Goal: Task Accomplishment & Management: Use online tool/utility

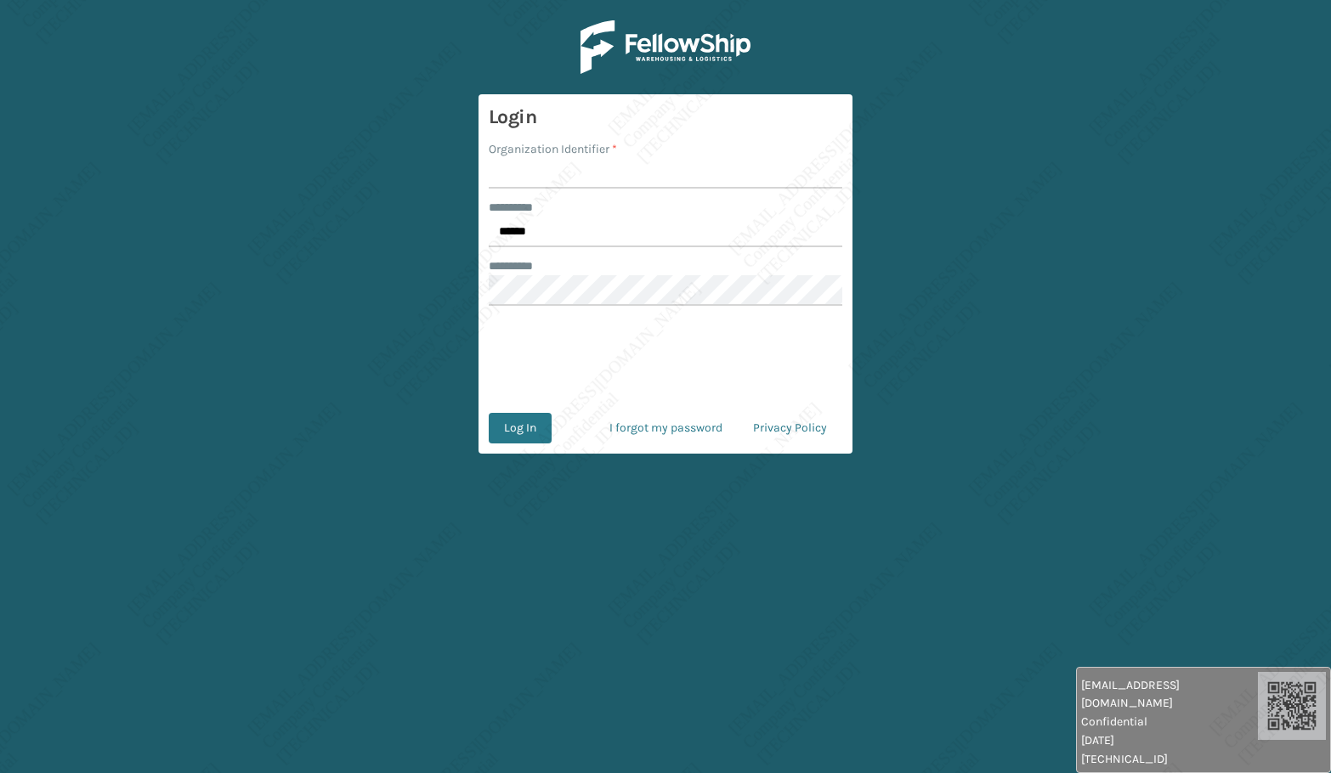
click at [566, 251] on form "Login Organization Identifier * ******** * ****** ******** * Log In I forgot my…" at bounding box center [665, 273] width 374 height 359
click at [563, 241] on input "******" at bounding box center [665, 232] width 353 height 31
type input "*****"
click at [551, 172] on input "Organization Identifier *" at bounding box center [665, 173] width 353 height 31
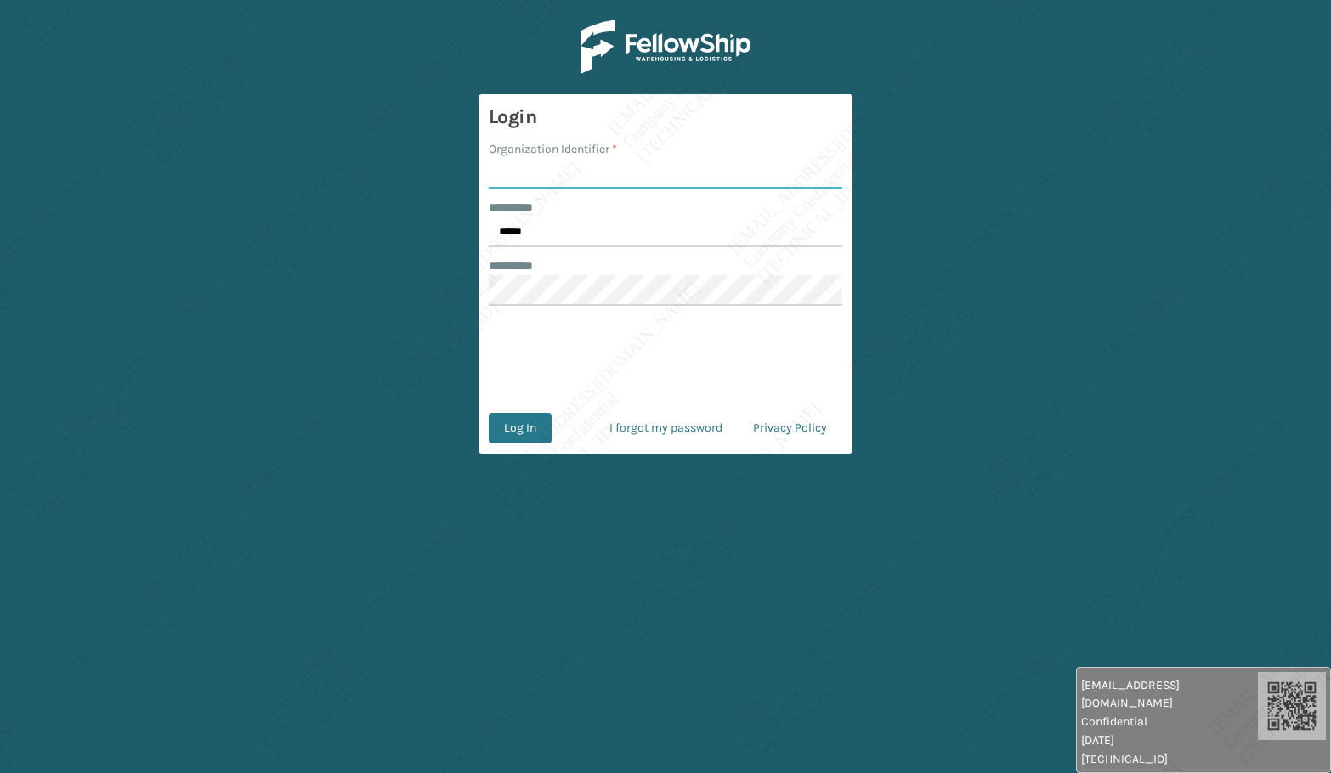
type input "[PERSON_NAME]"
click at [514, 429] on button "Log In" at bounding box center [520, 428] width 63 height 31
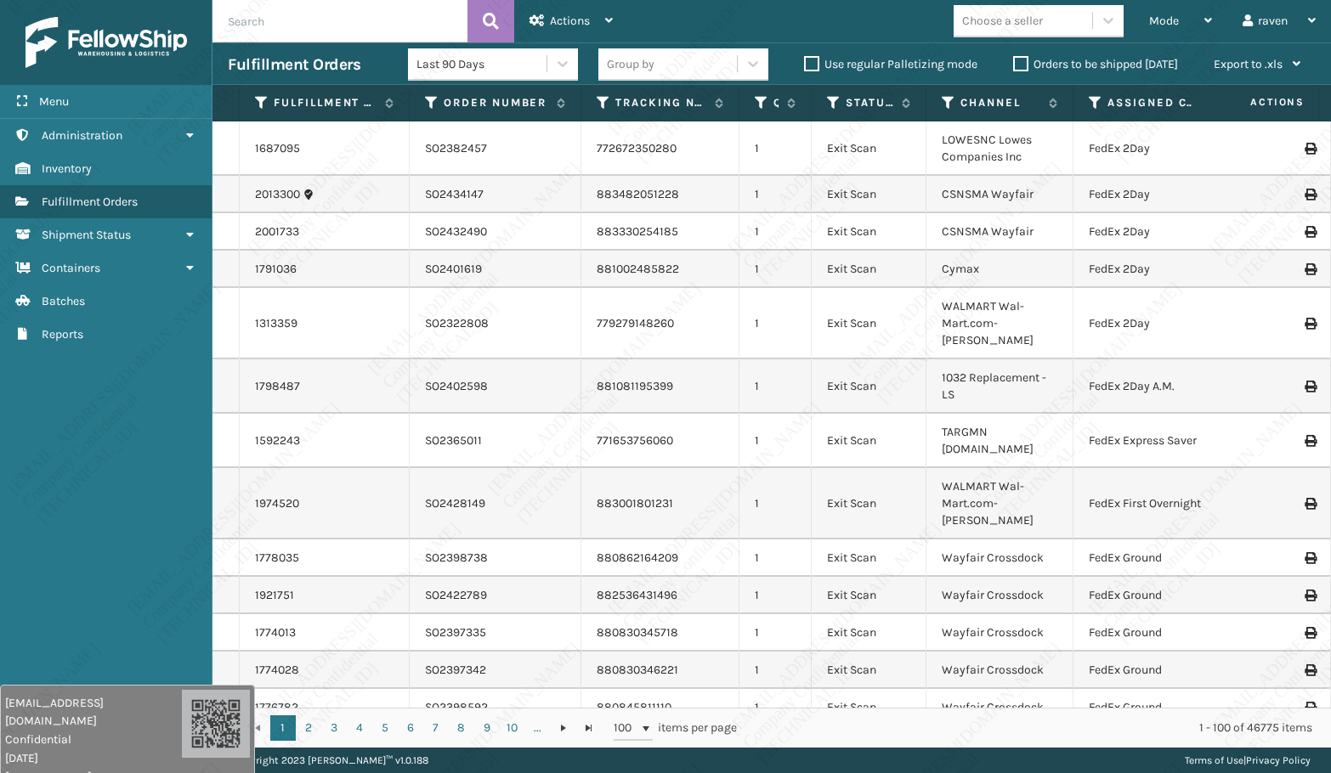
drag, startPoint x: 1099, startPoint y: 728, endPoint x: 3, endPoint y: 775, distance: 1097.0
click at [3, 772] on html "[EMAIL_ADDRESS][DOMAIN_NAME] Confidential [DATE] [TECHNICAL_ID] [EMAIL_ADDRESS]…" at bounding box center [665, 386] width 1331 height 773
click at [1167, 22] on span "Mode" at bounding box center [1164, 21] width 30 height 14
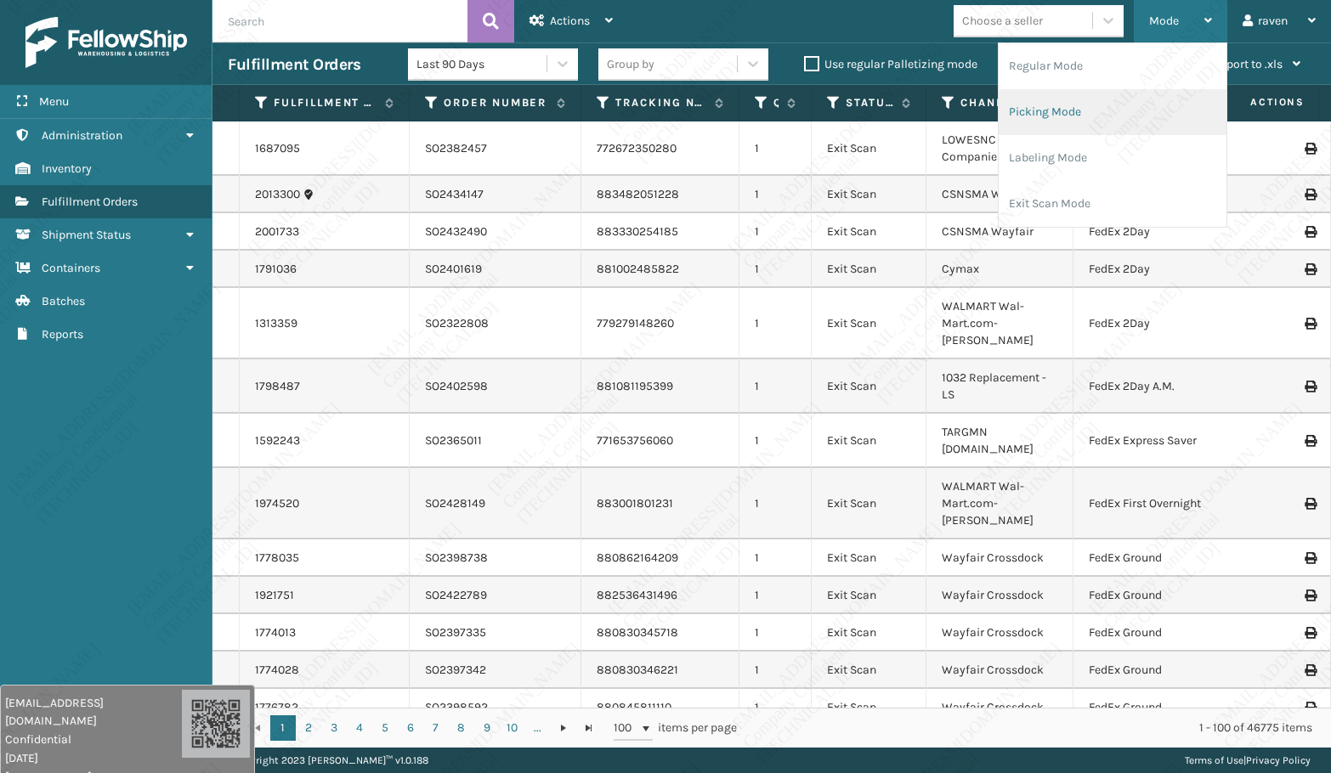
click at [1092, 102] on li "Picking Mode" at bounding box center [1112, 112] width 228 height 46
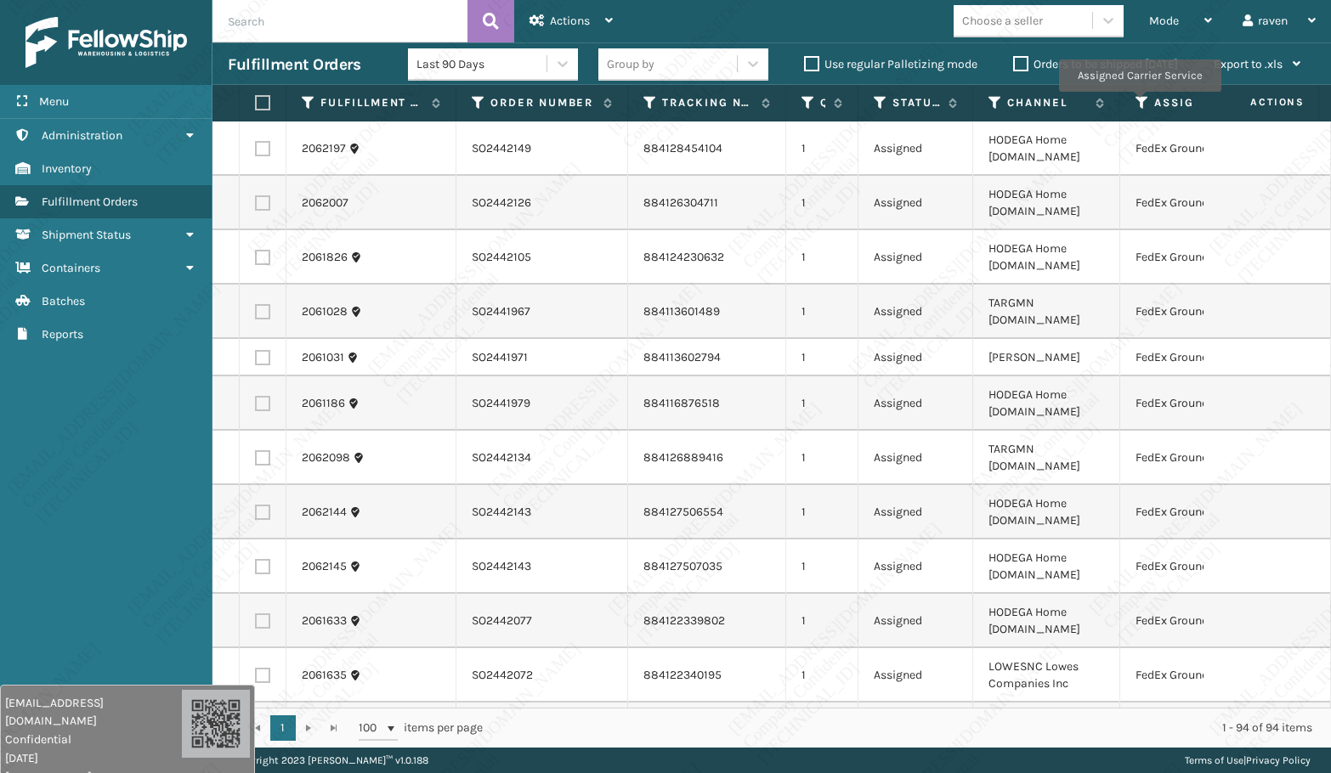
click at [1138, 104] on icon at bounding box center [1142, 102] width 14 height 15
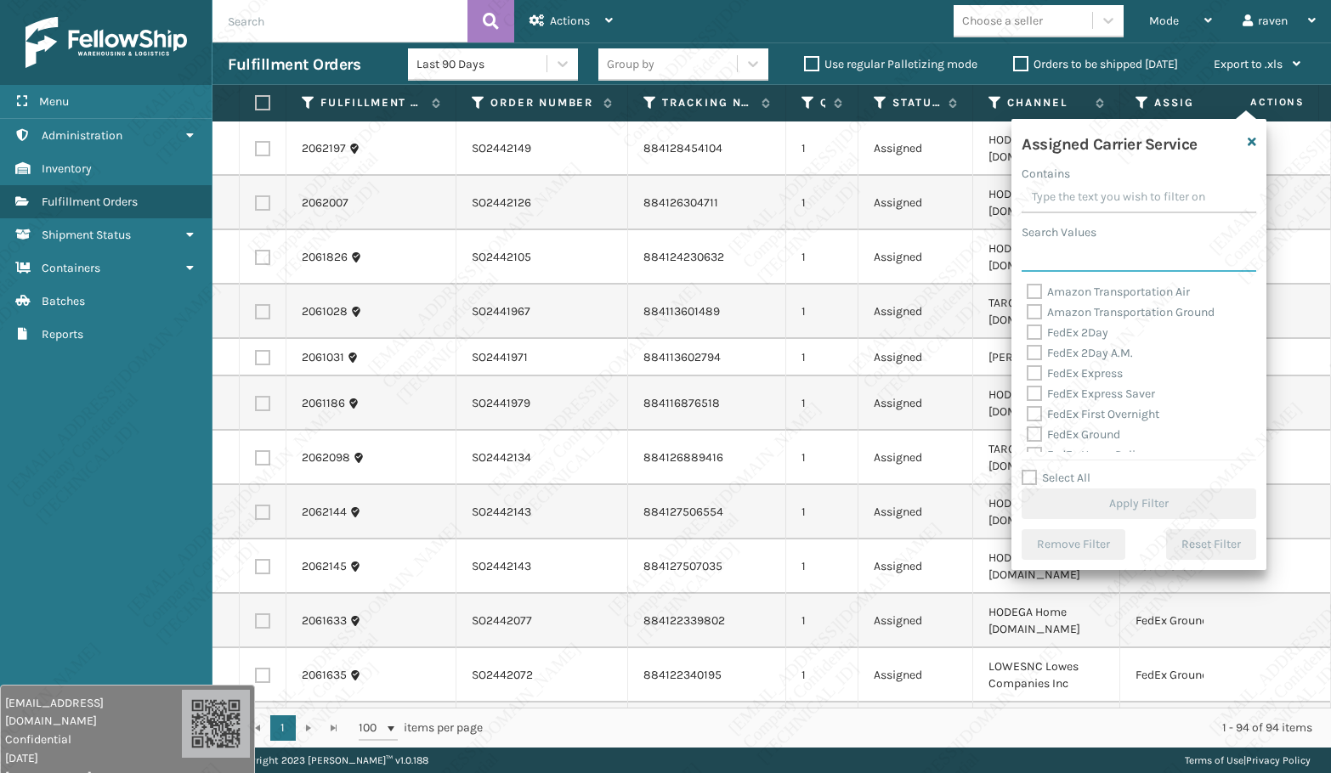
click at [1102, 247] on input "Search Values" at bounding box center [1138, 256] width 234 height 31
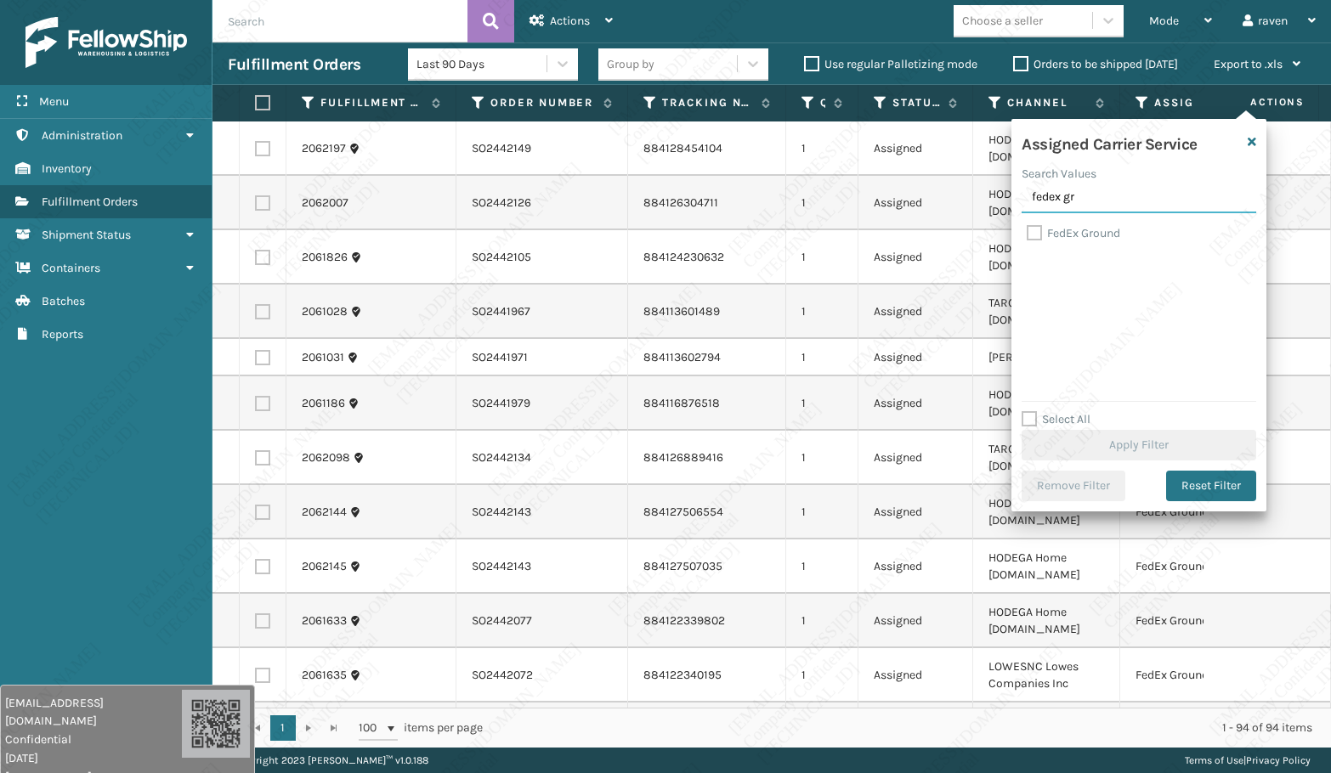
type input "fedex gr"
click at [1093, 239] on label "FedEx Ground" at bounding box center [1072, 233] width 93 height 14
click at [1027, 234] on input "FedEx Ground" at bounding box center [1026, 228] width 1 height 11
checkbox input "true"
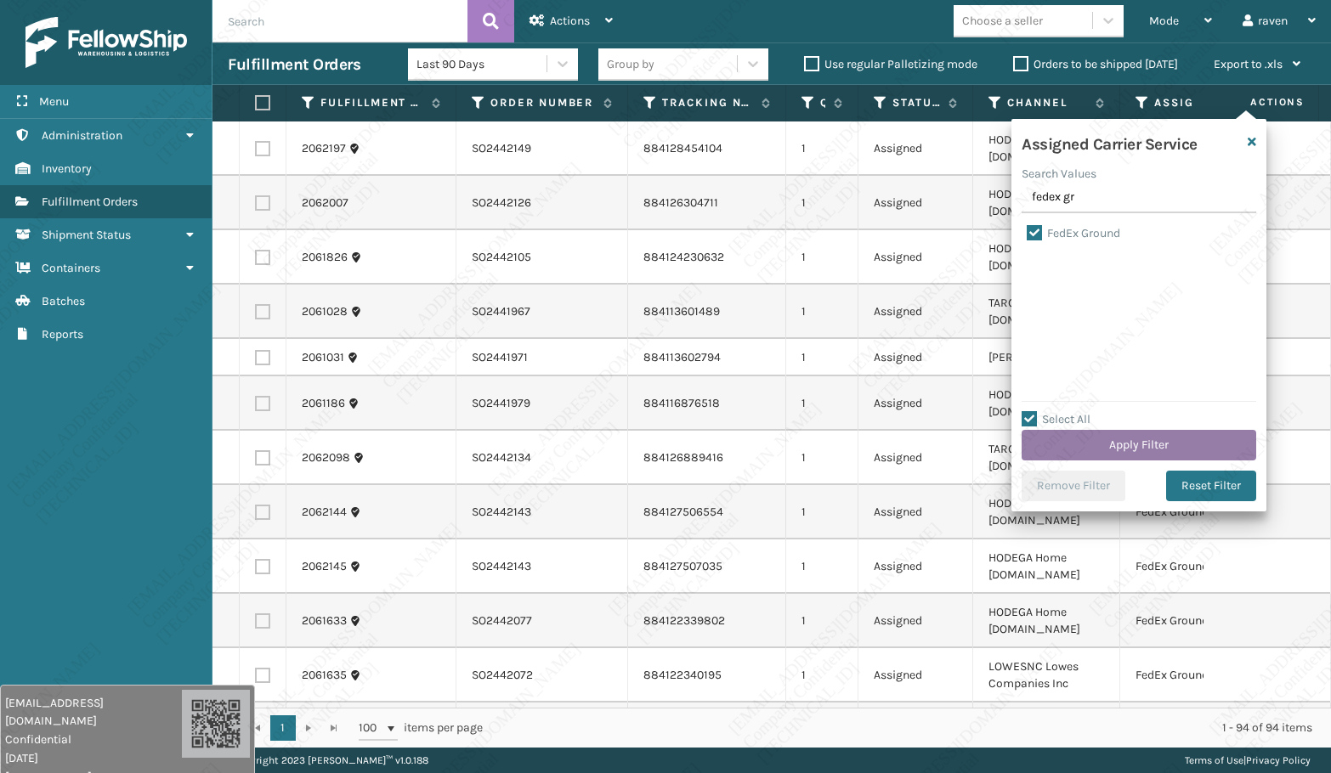
click at [1135, 445] on button "Apply Filter" at bounding box center [1138, 445] width 234 height 31
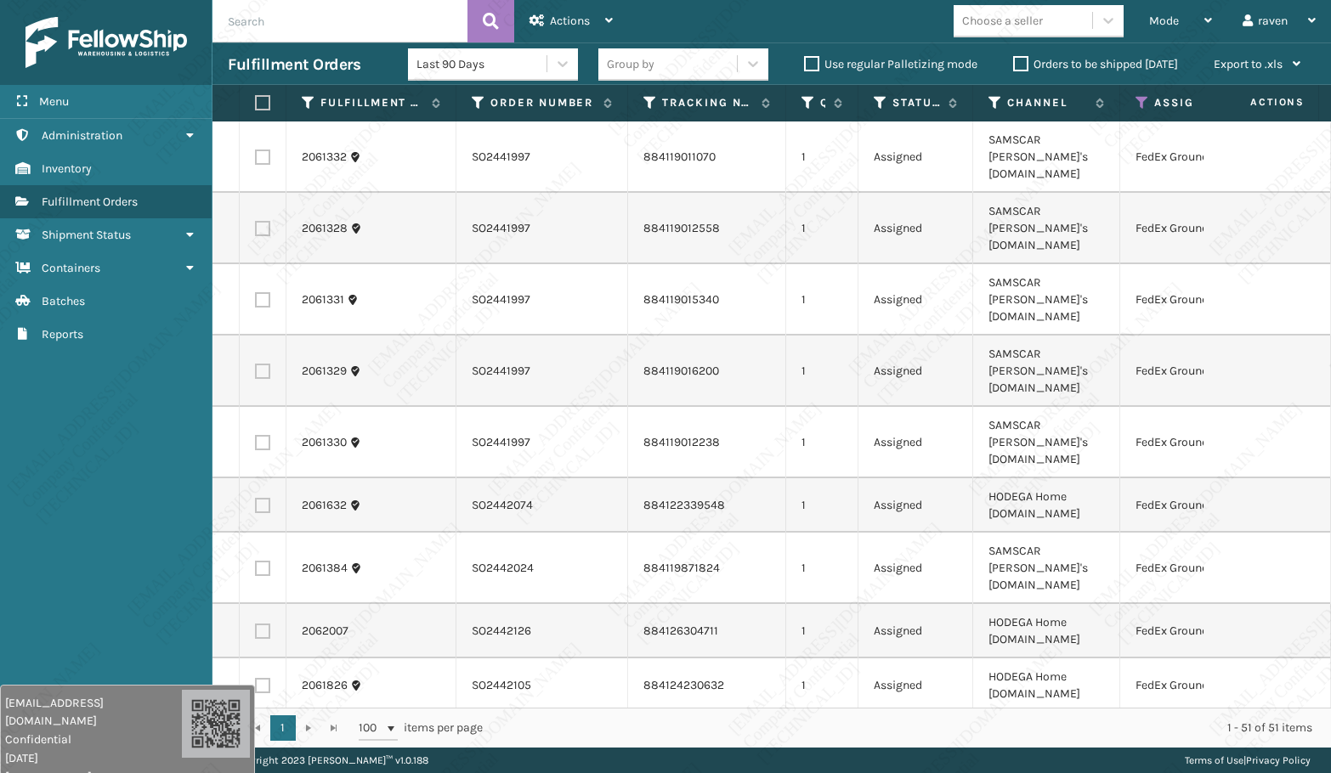
click at [259, 104] on label at bounding box center [260, 102] width 10 height 15
click at [256, 104] on input "checkbox" at bounding box center [255, 103] width 1 height 11
checkbox input "true"
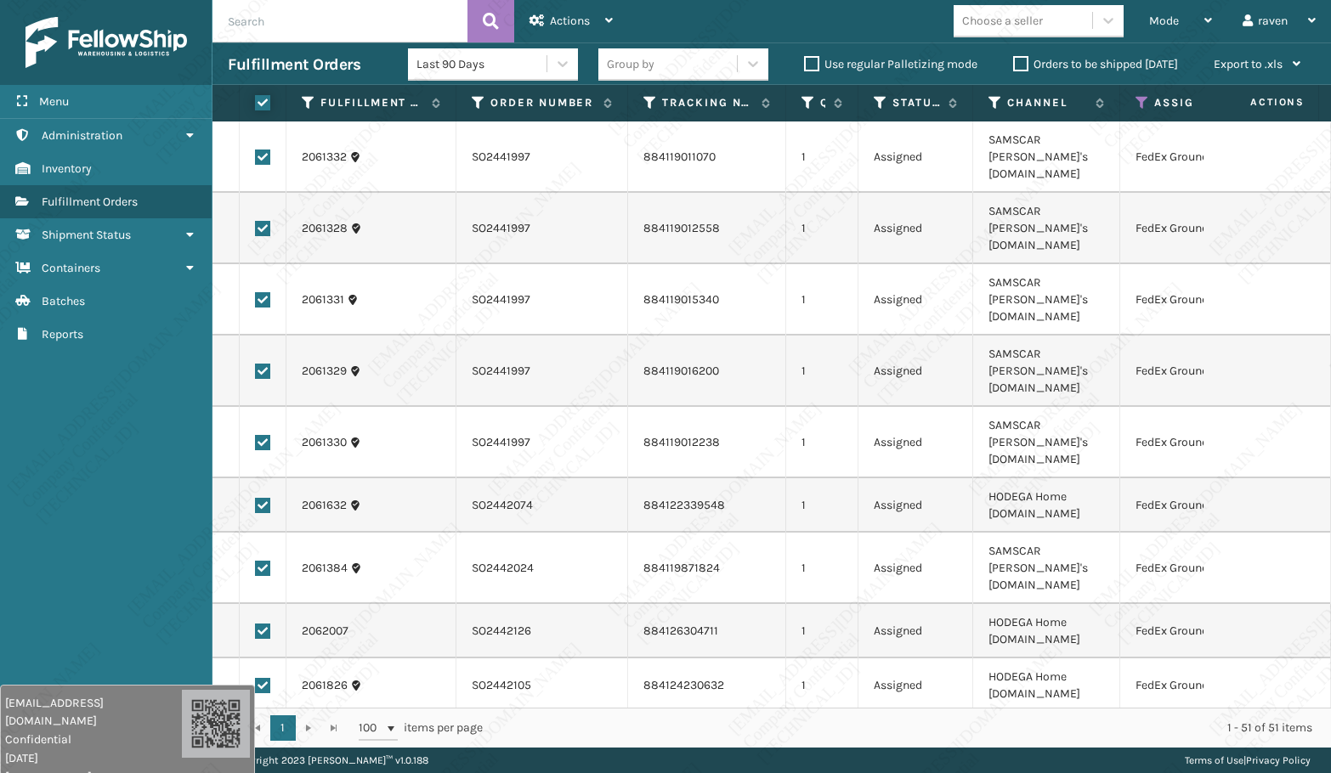
checkbox input "true"
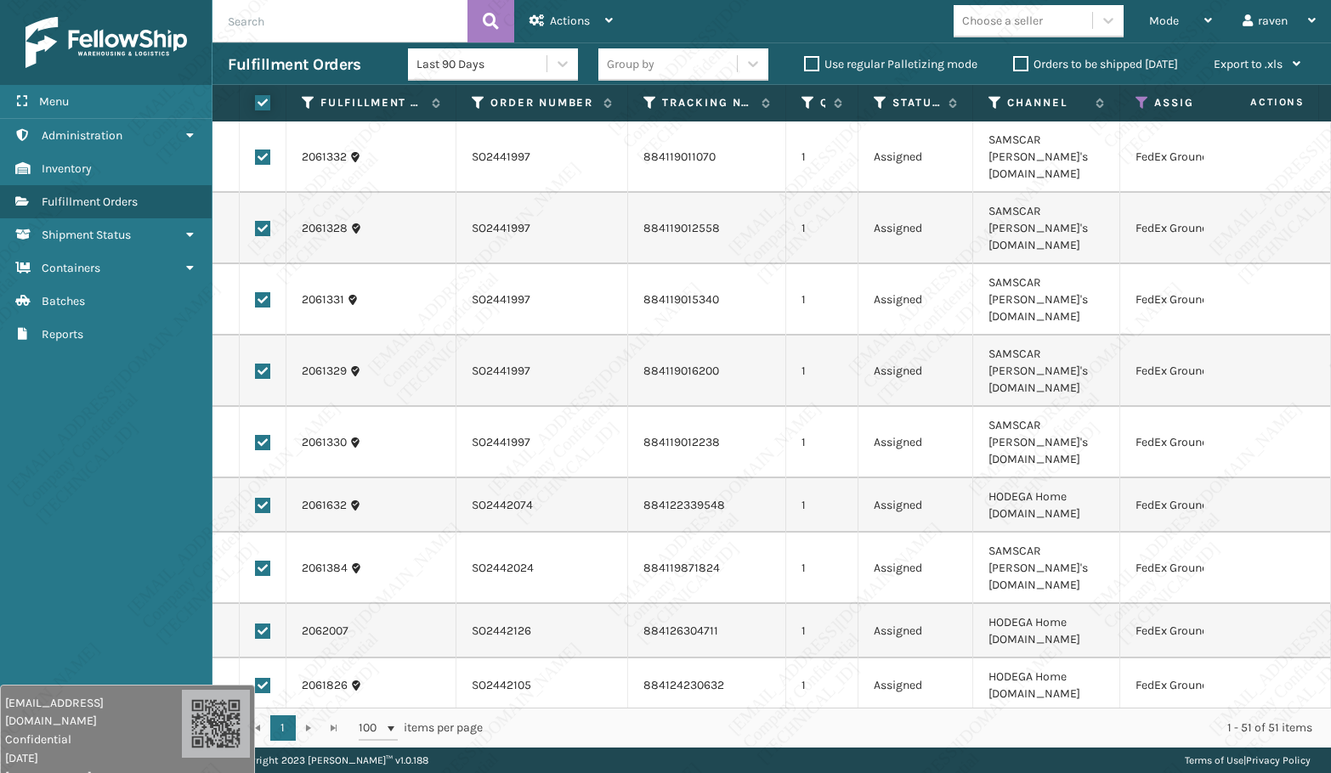
checkbox input "true"
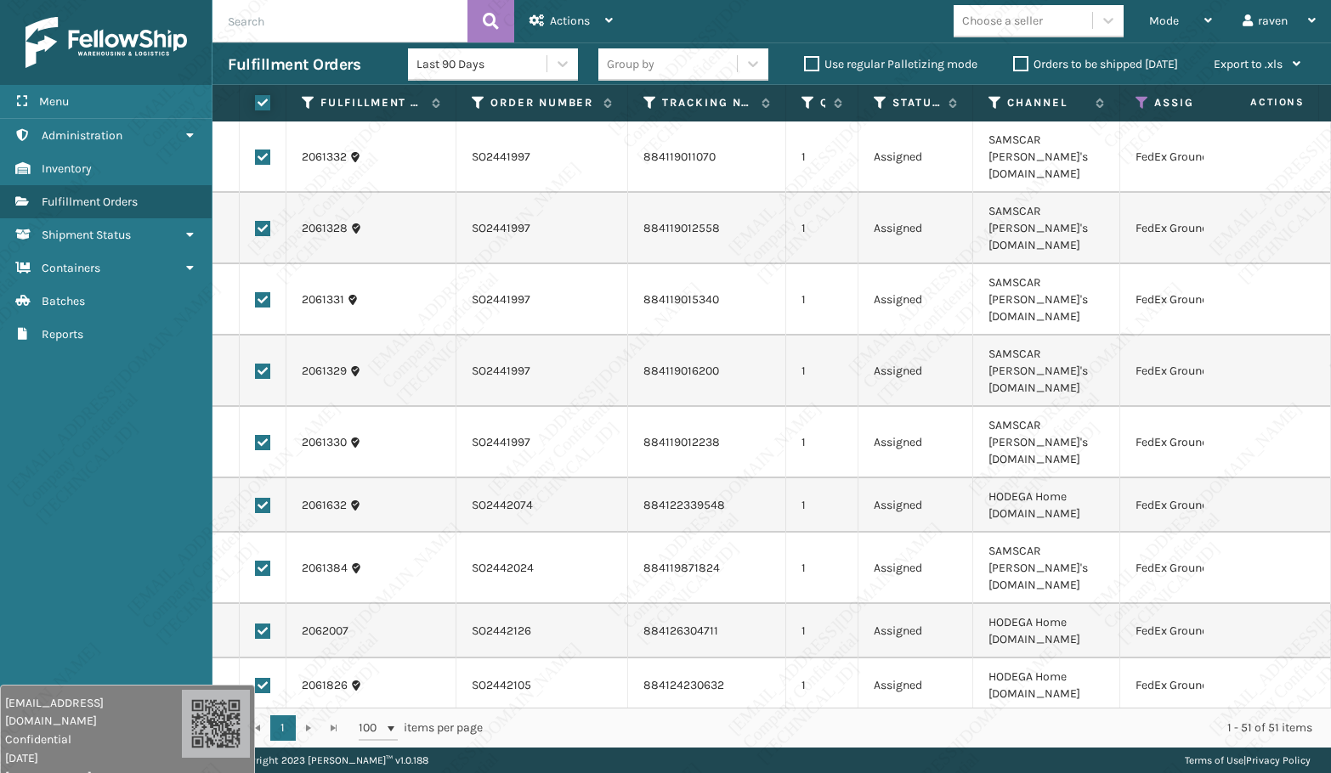
checkbox input "true"
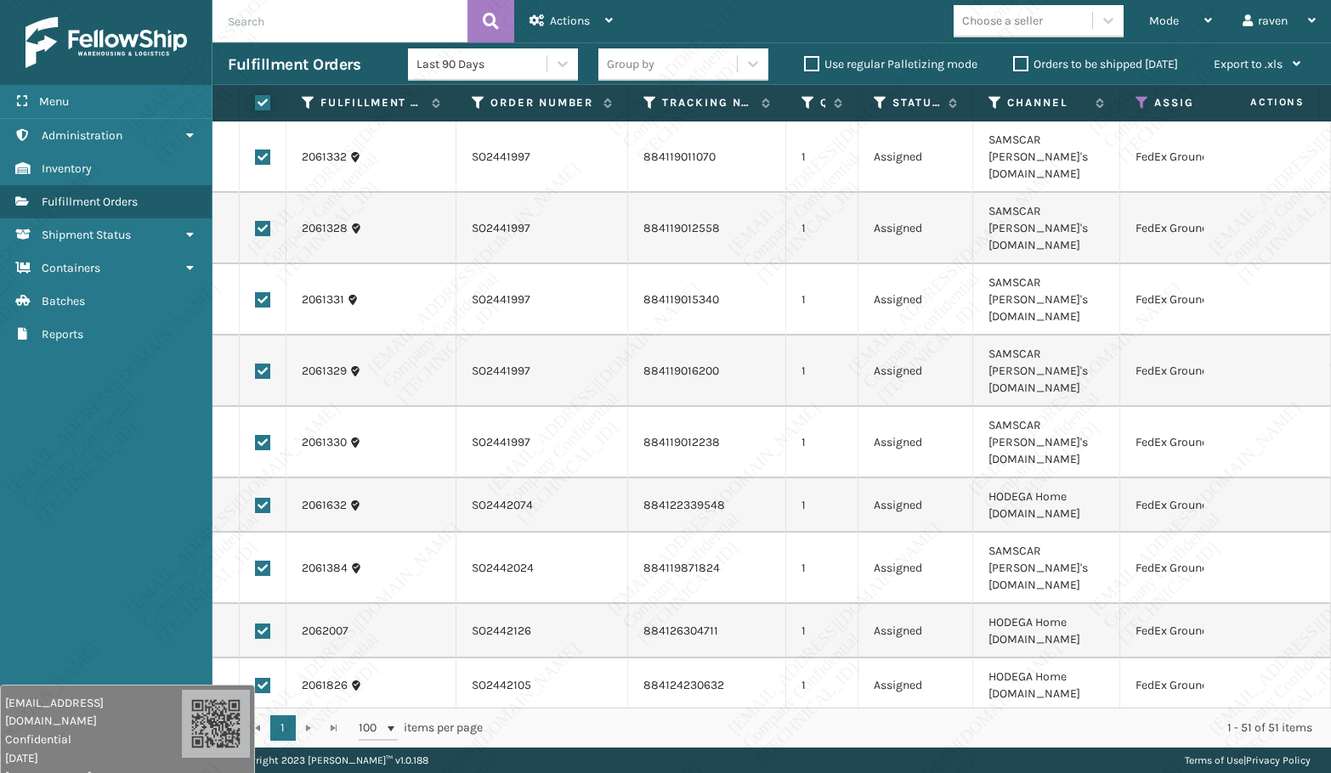
checkbox input "true"
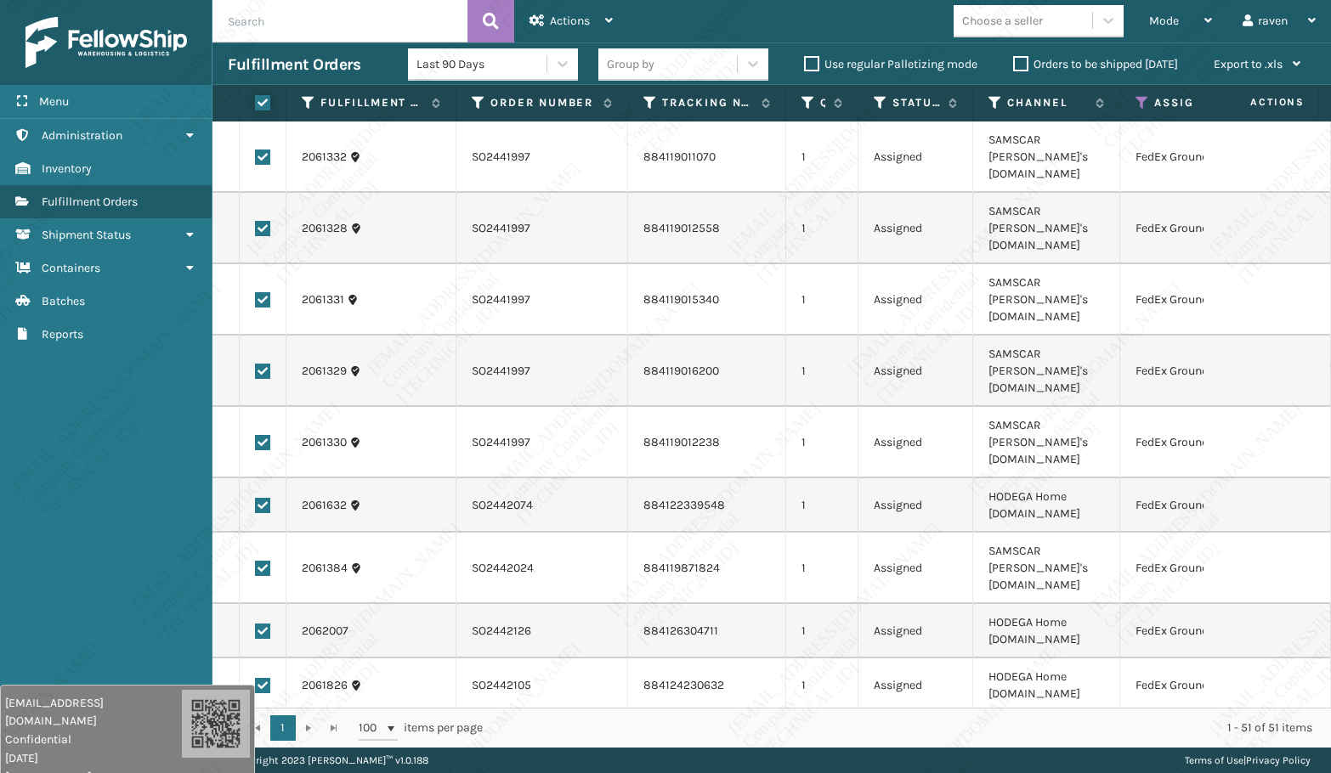
checkbox input "true"
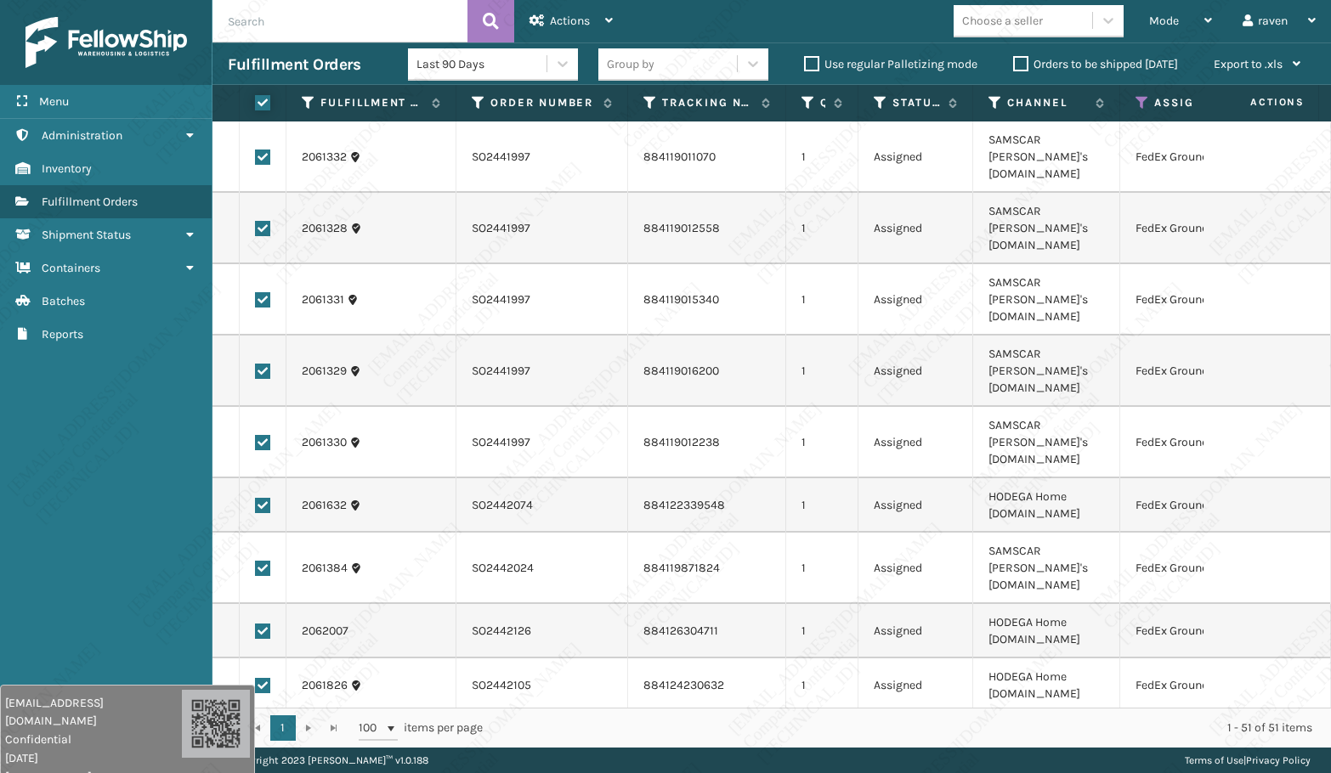
checkbox input "true"
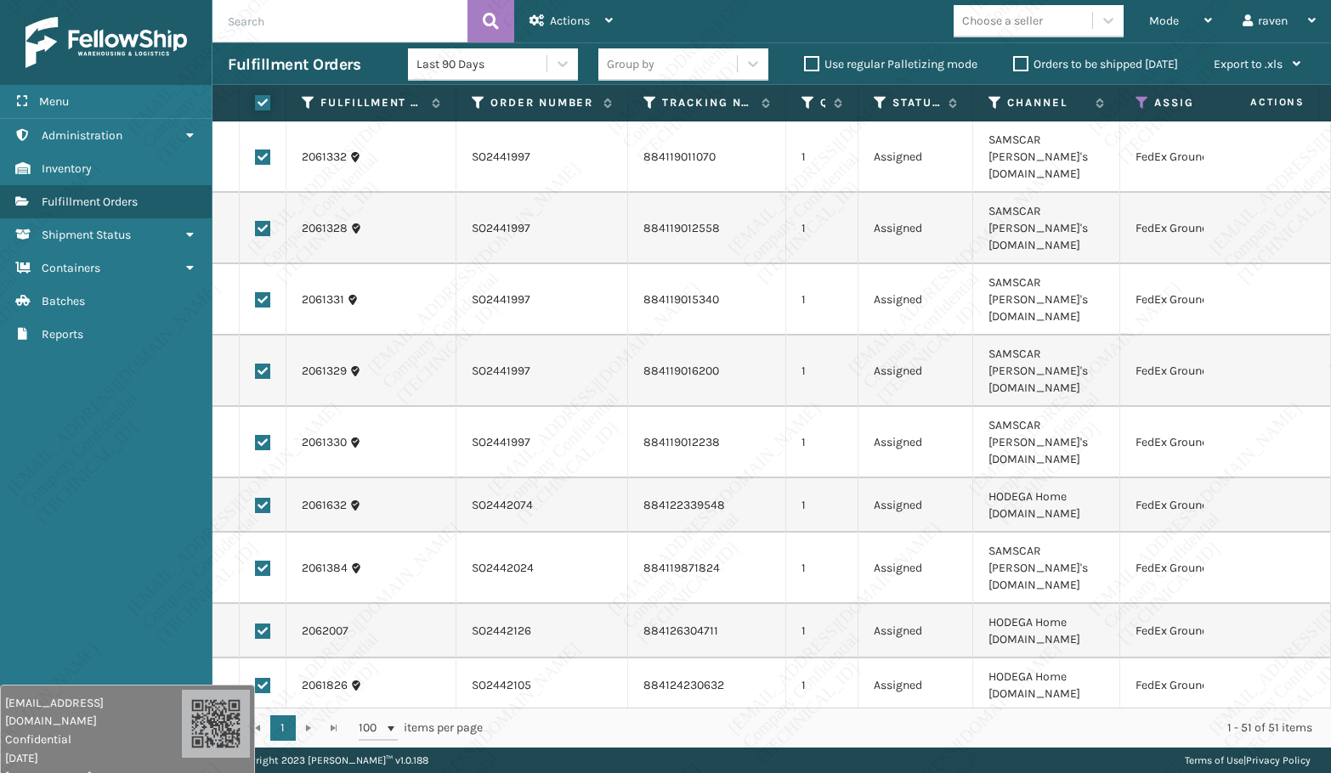
checkbox input "true"
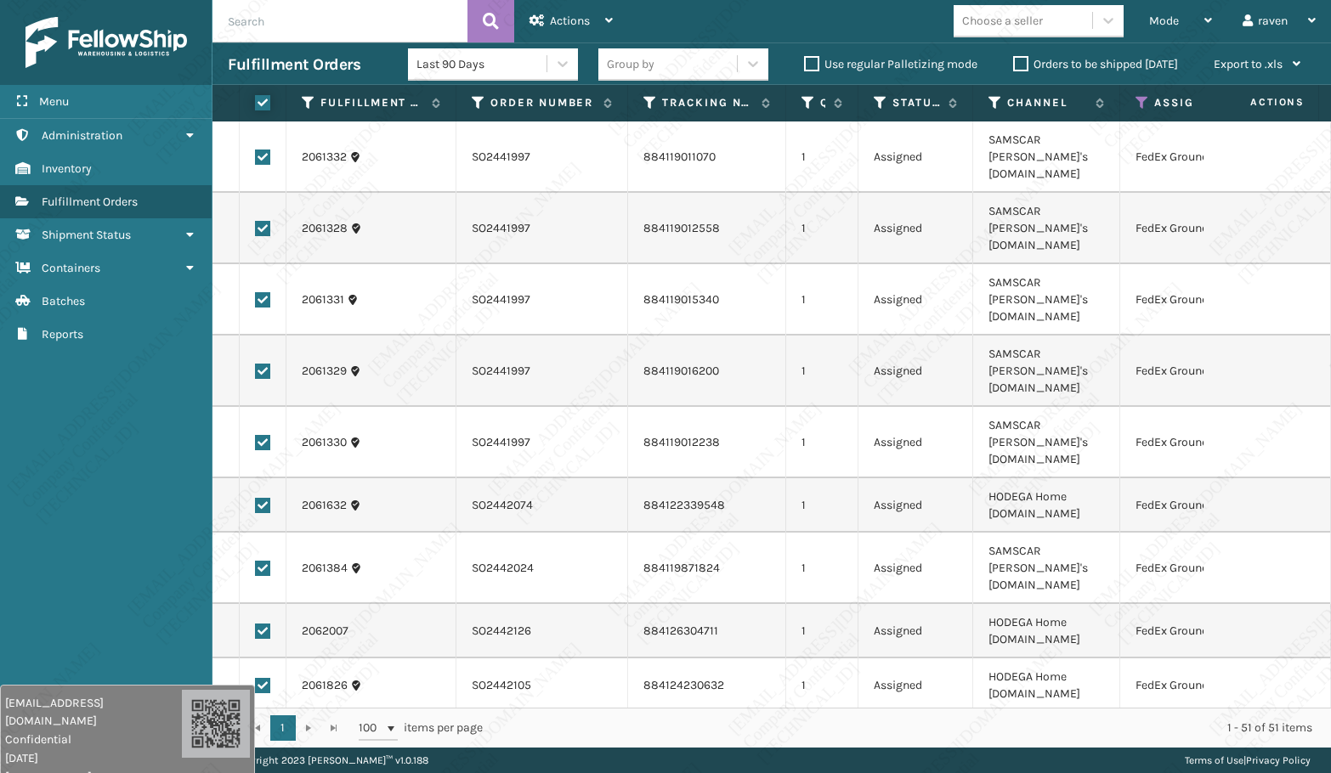
checkbox input "true"
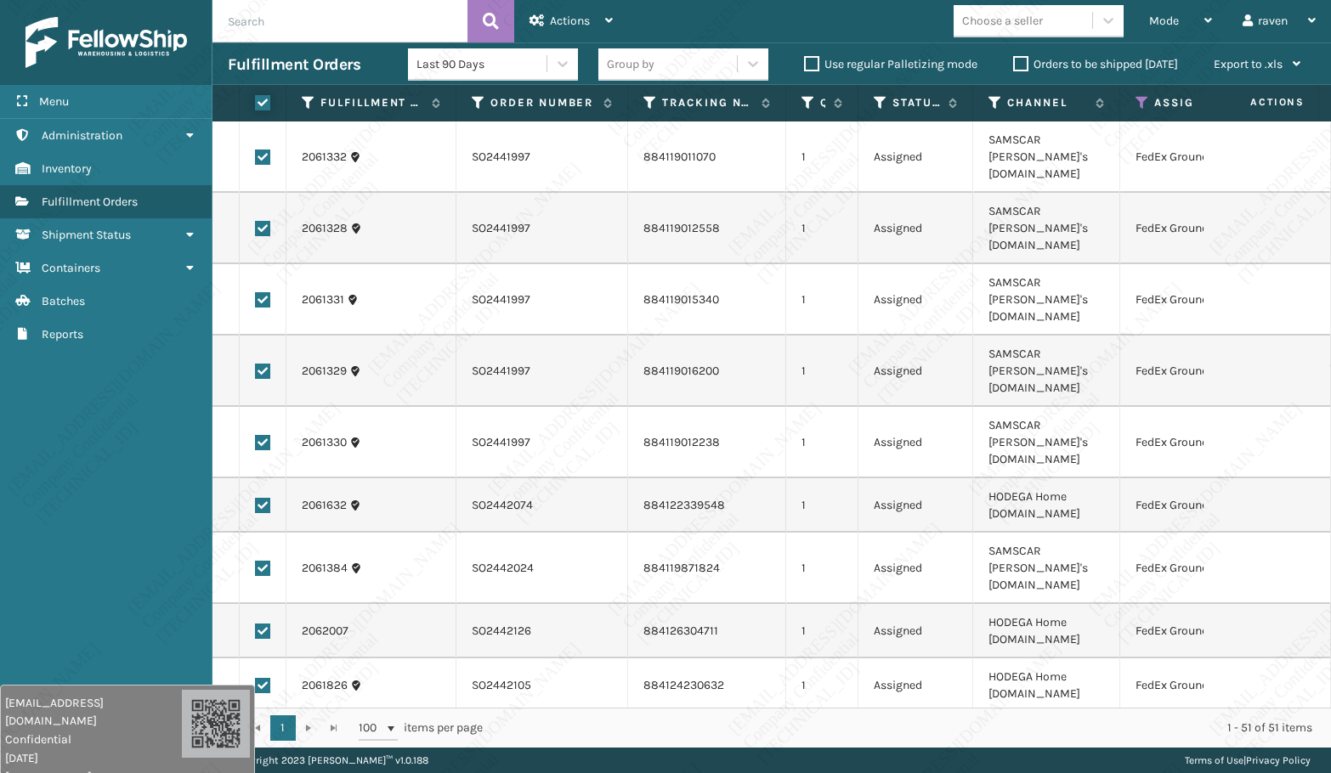
checkbox input "true"
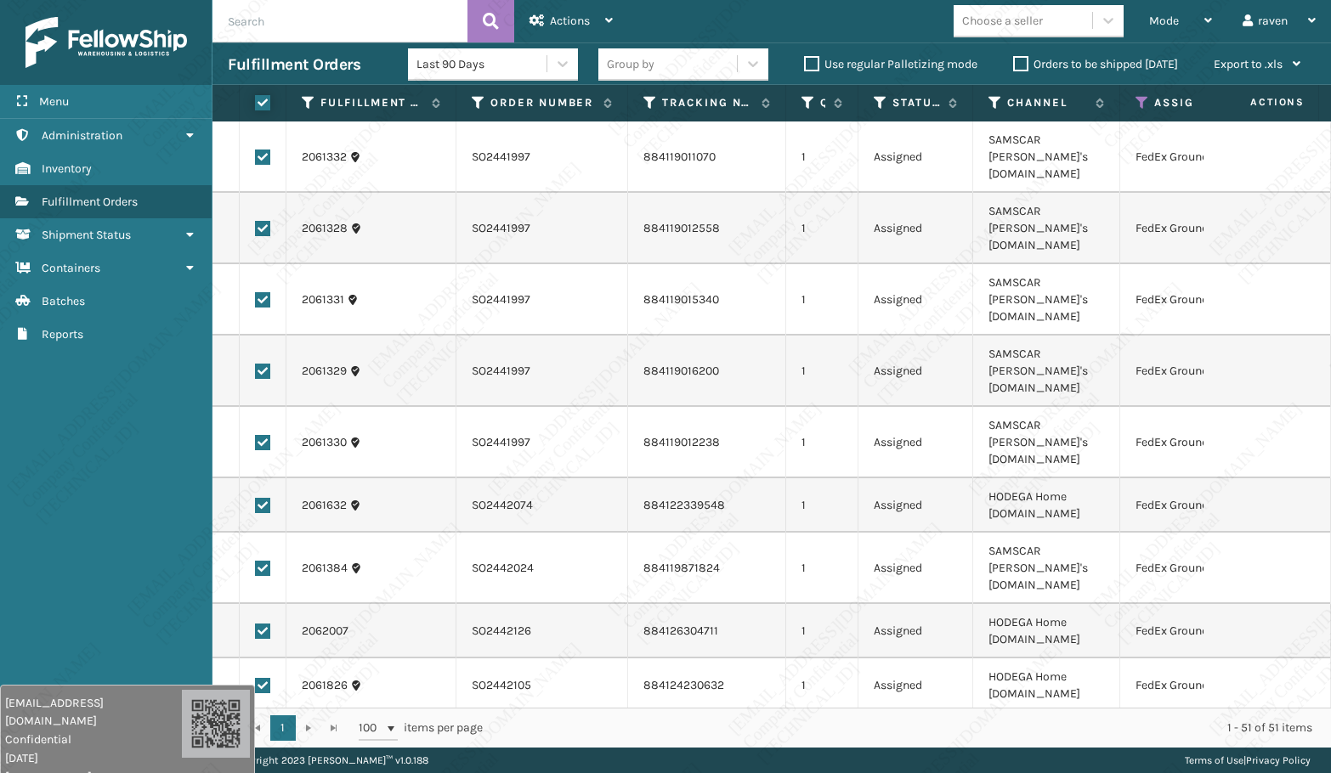
checkbox input "true"
click at [585, 21] on span "Actions" at bounding box center [570, 21] width 40 height 14
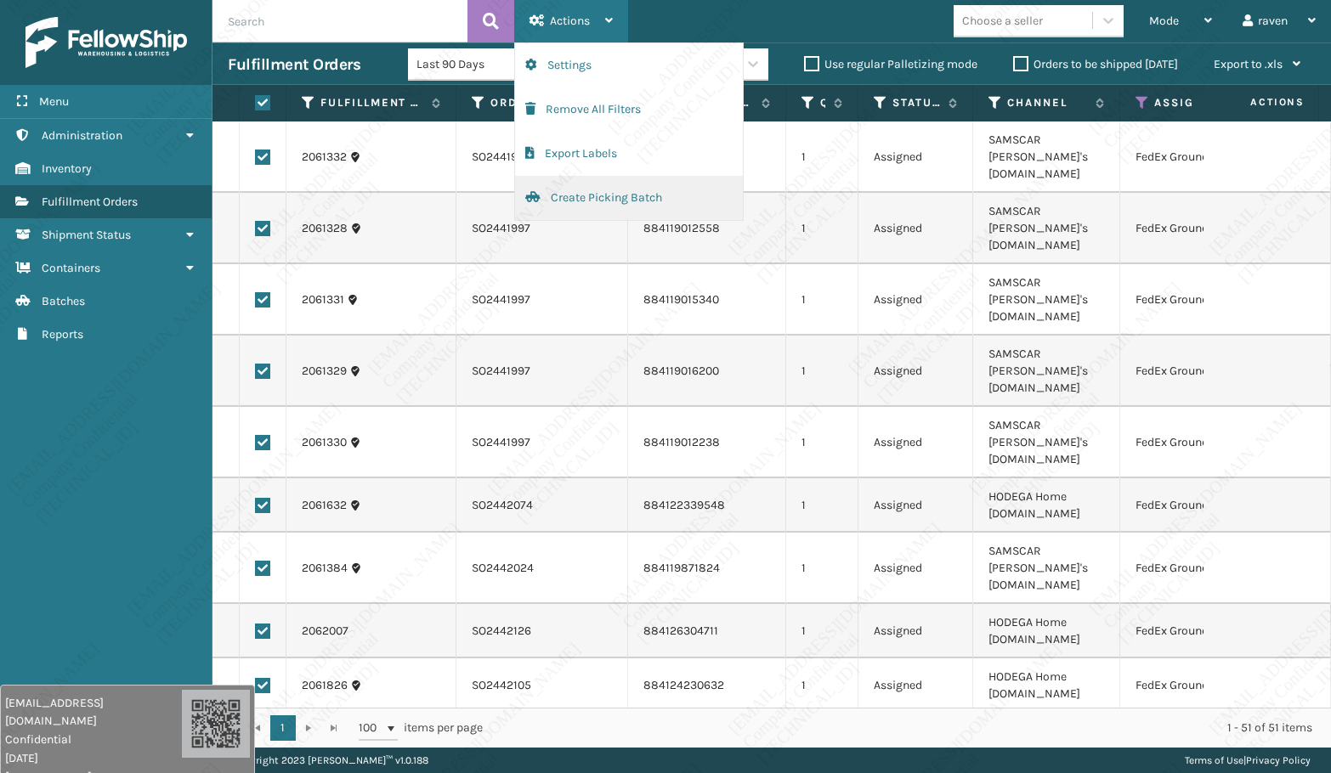
click at [596, 201] on button "Create Picking Batch" at bounding box center [629, 198] width 228 height 44
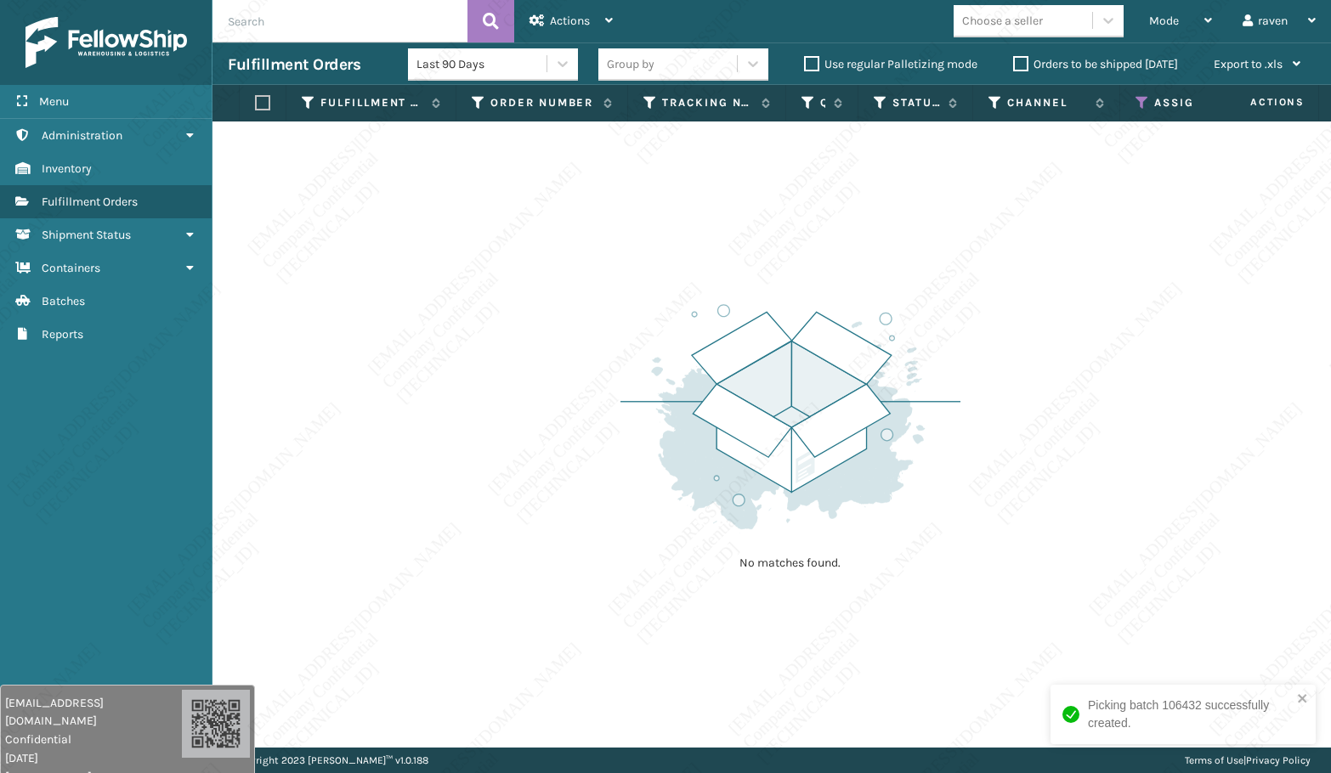
click at [1147, 107] on icon at bounding box center [1142, 102] width 14 height 15
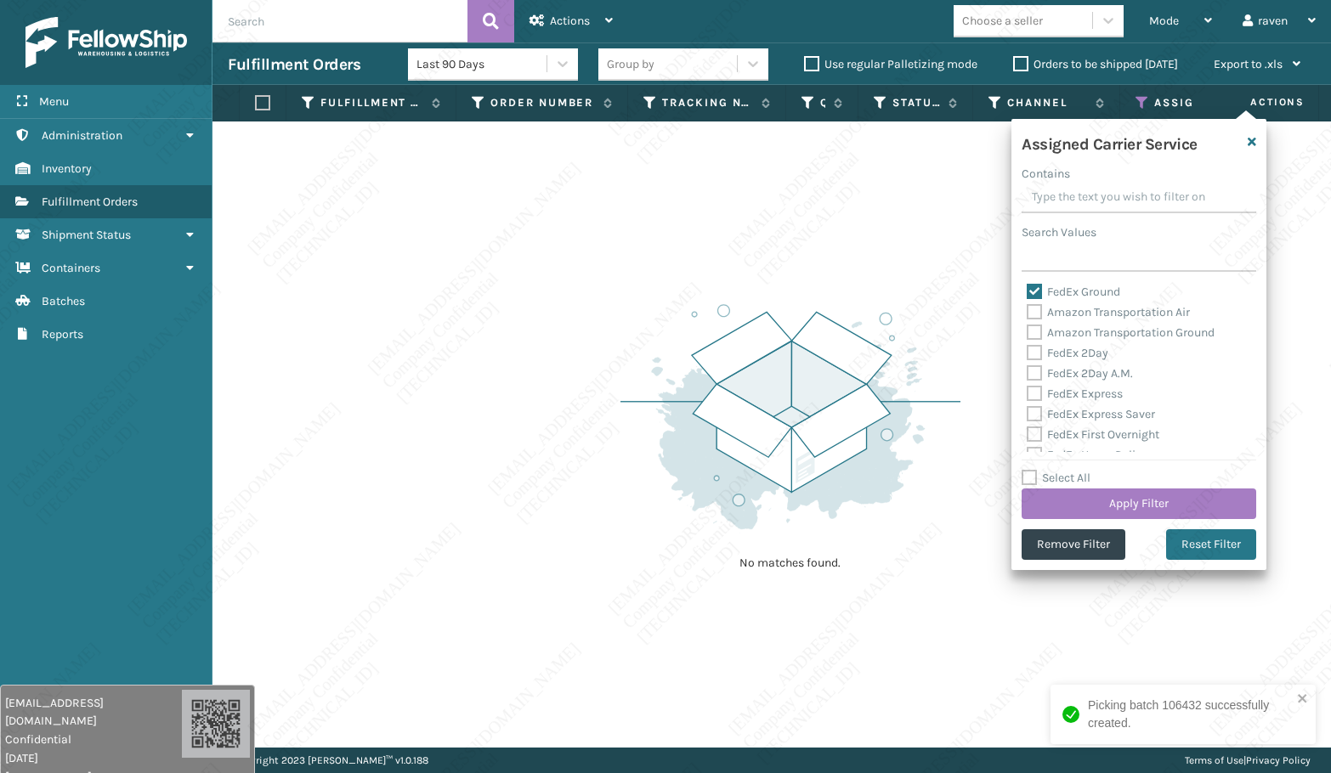
click at [1057, 295] on label "FedEx Ground" at bounding box center [1072, 292] width 93 height 14
click at [1027, 293] on input "FedEx Ground" at bounding box center [1026, 287] width 1 height 11
checkbox input "false"
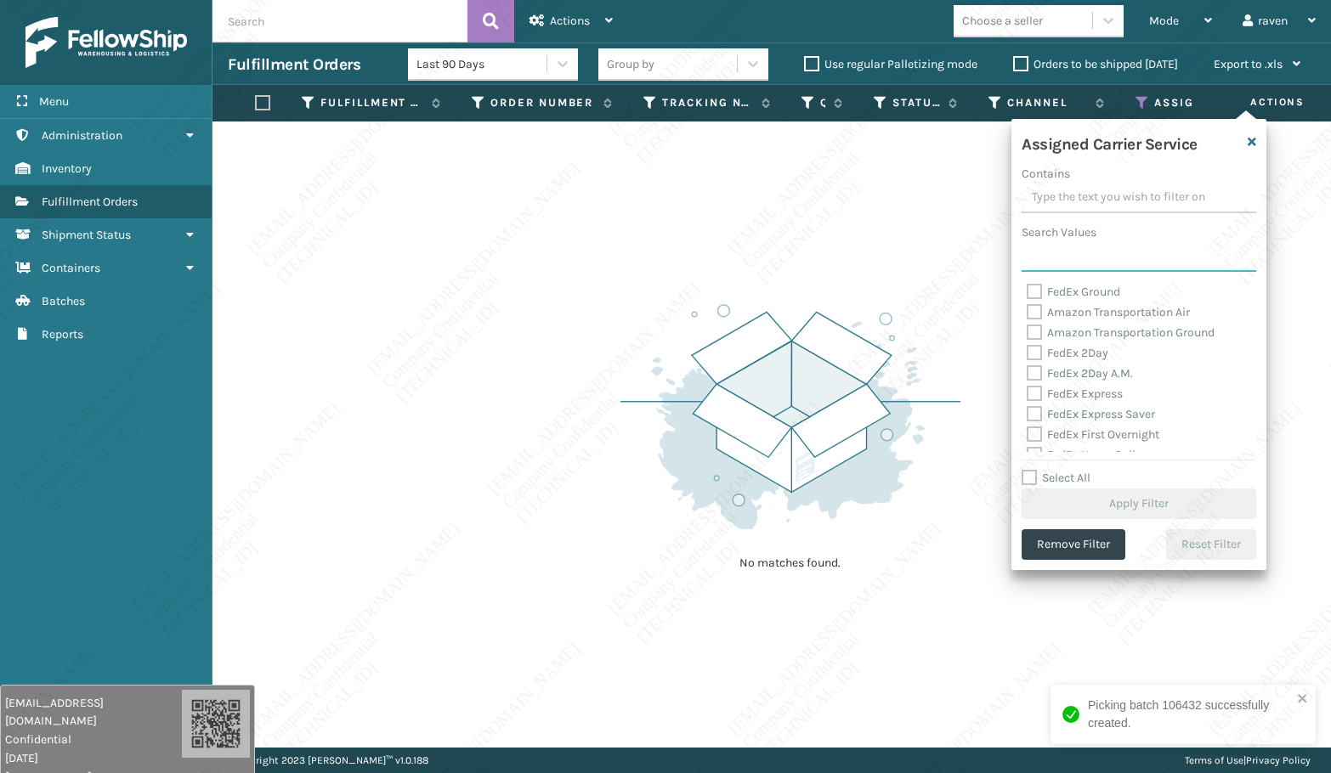
click at [1080, 251] on input "Search Values" at bounding box center [1138, 256] width 234 height 31
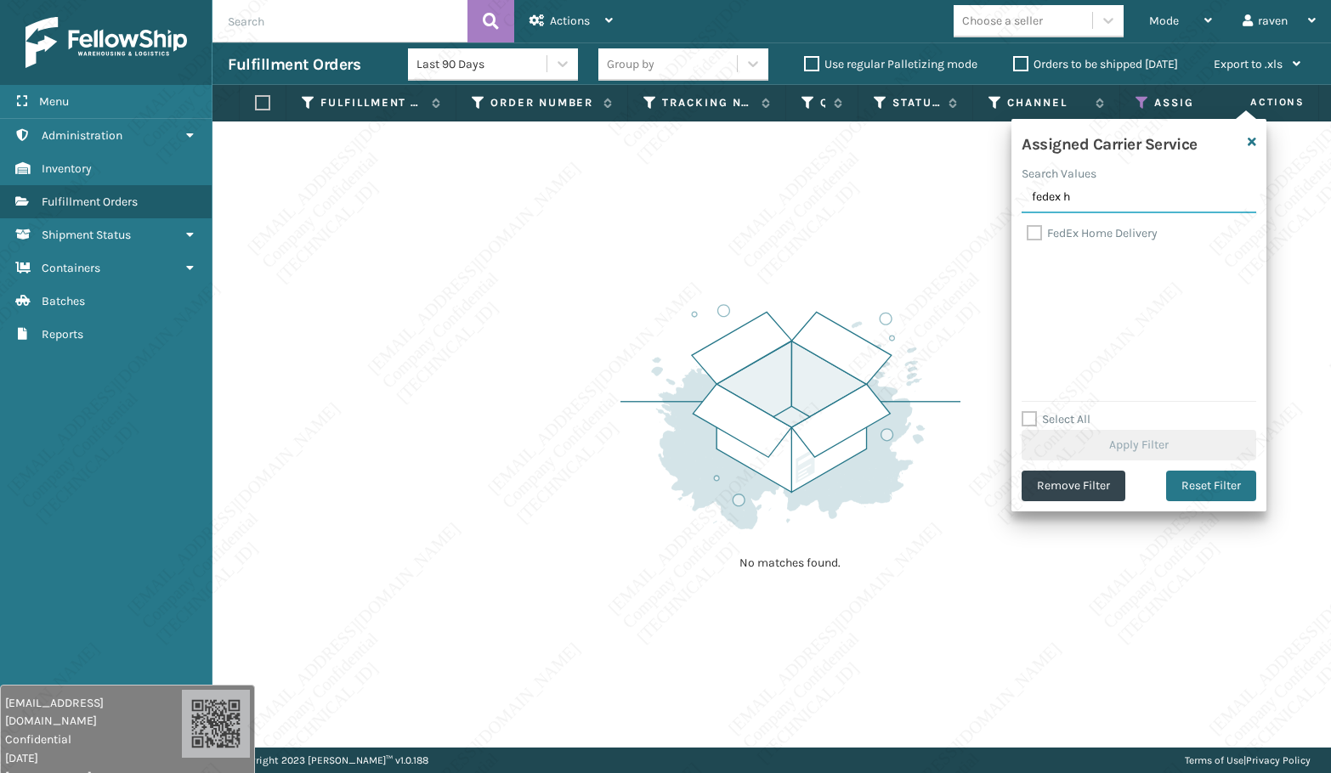
type input "fedex h"
drag, startPoint x: 1082, startPoint y: 230, endPoint x: 1095, endPoint y: 308, distance: 79.2
click at [1082, 230] on label "FedEx Home Delivery" at bounding box center [1091, 233] width 131 height 14
click at [1027, 230] on input "FedEx Home Delivery" at bounding box center [1026, 228] width 1 height 11
checkbox input "true"
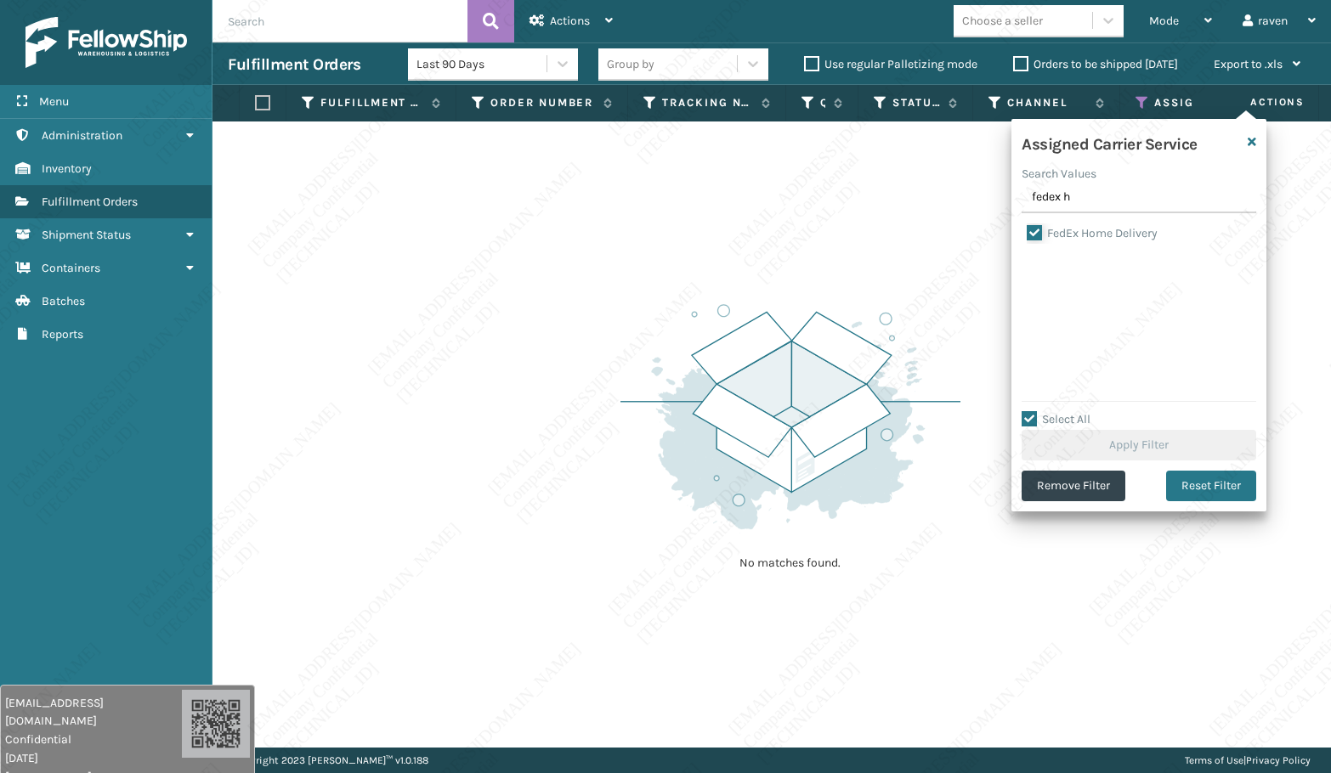
checkbox input "true"
click at [1138, 444] on button "Apply Filter" at bounding box center [1138, 445] width 234 height 31
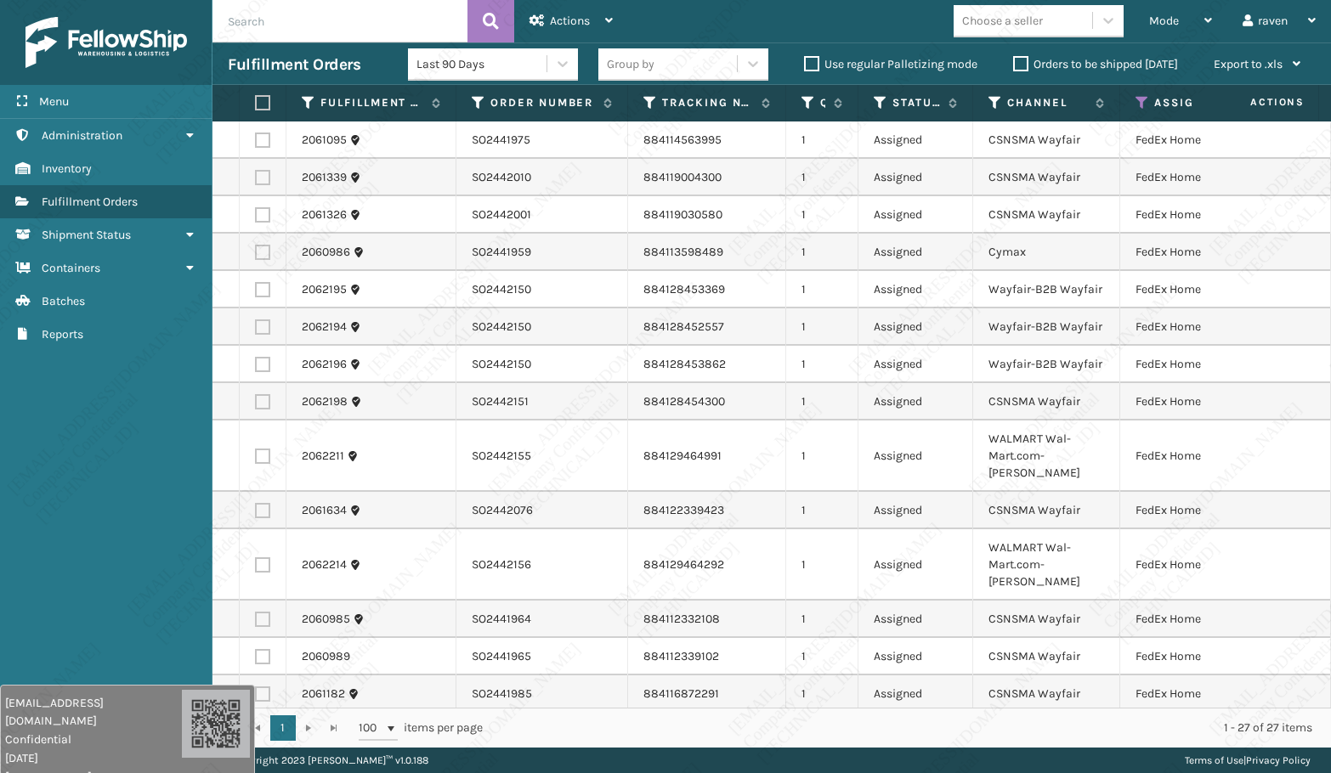
click at [256, 101] on label at bounding box center [260, 102] width 10 height 15
click at [256, 101] on input "checkbox" at bounding box center [255, 103] width 1 height 11
checkbox input "true"
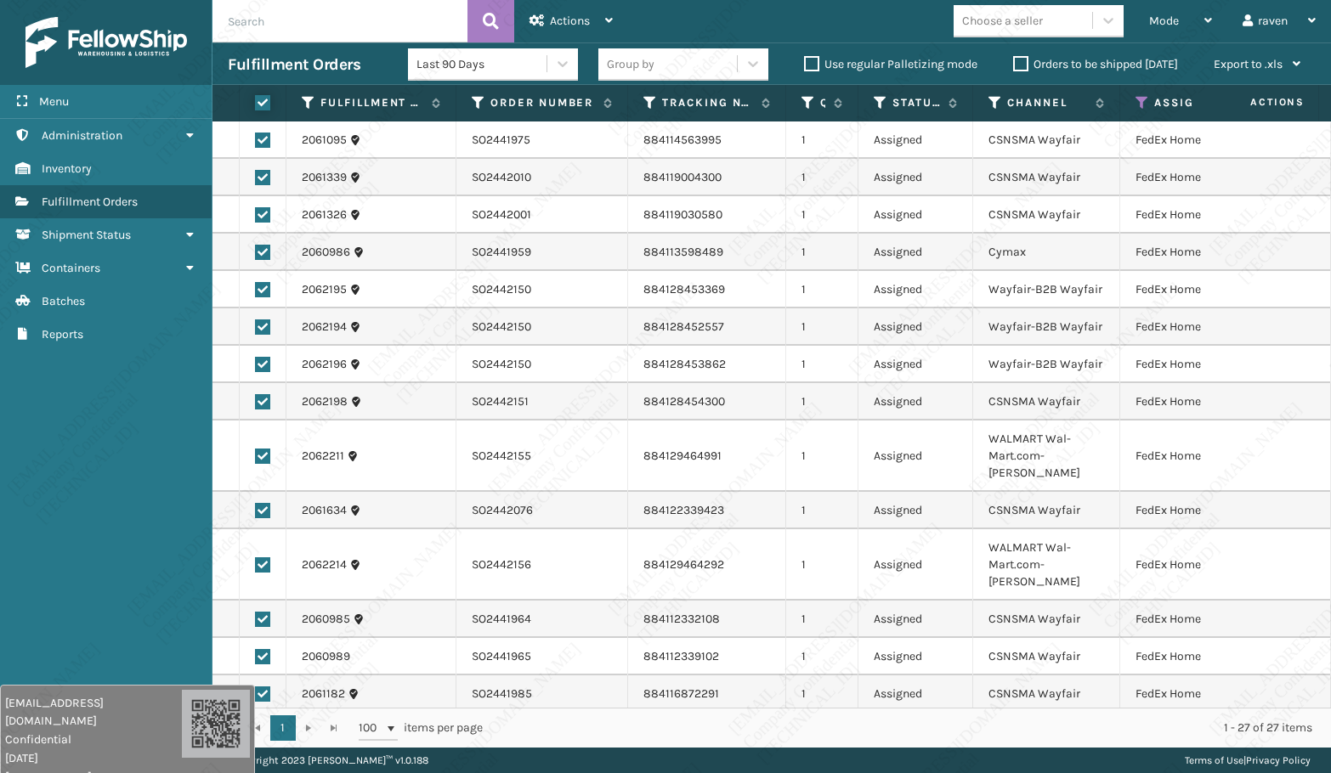
checkbox input "true"
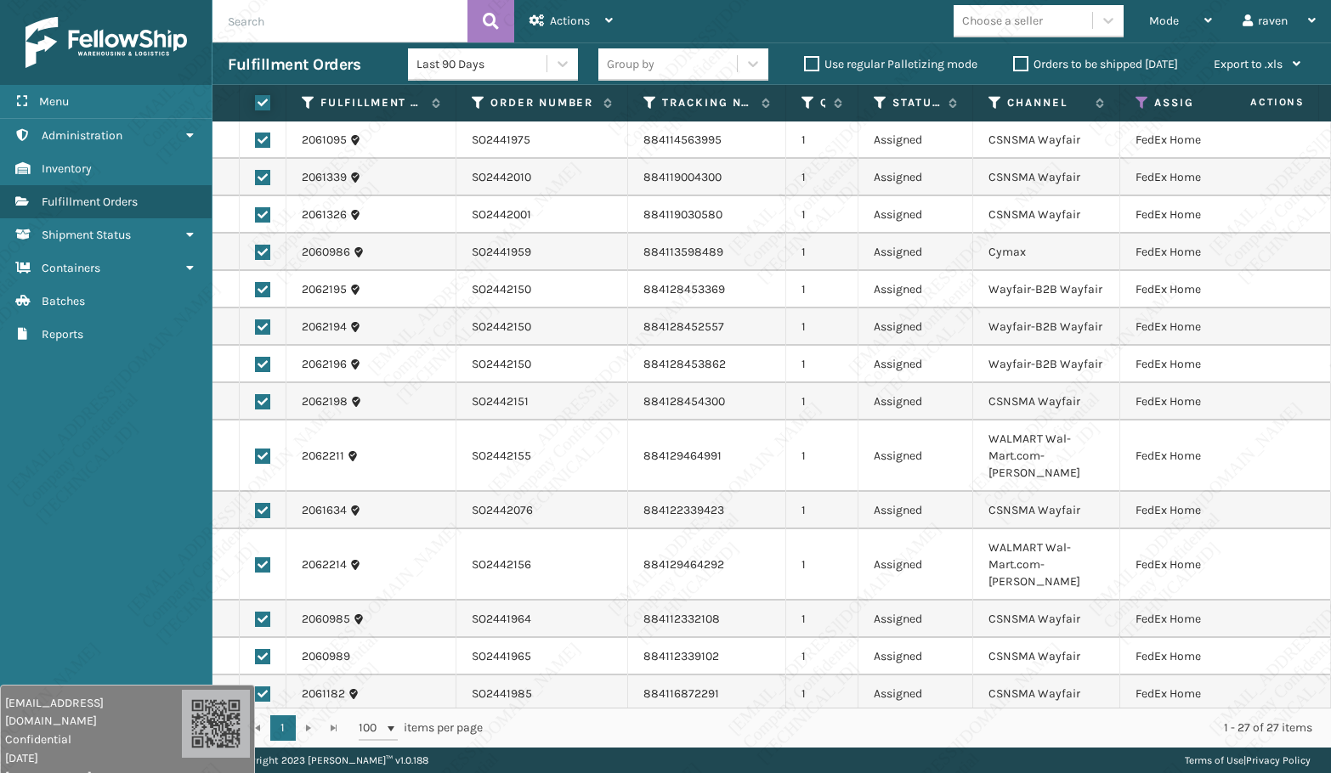
checkbox input "true"
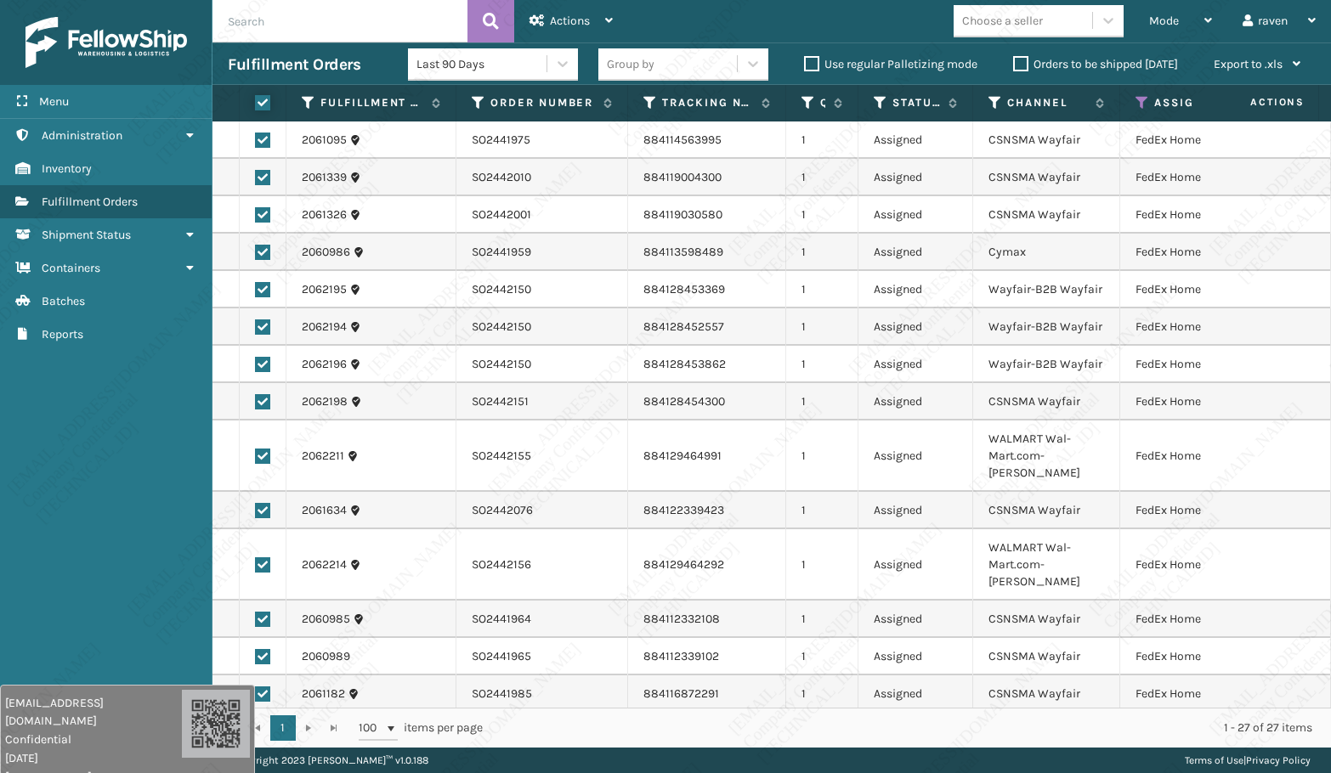
checkbox input "true"
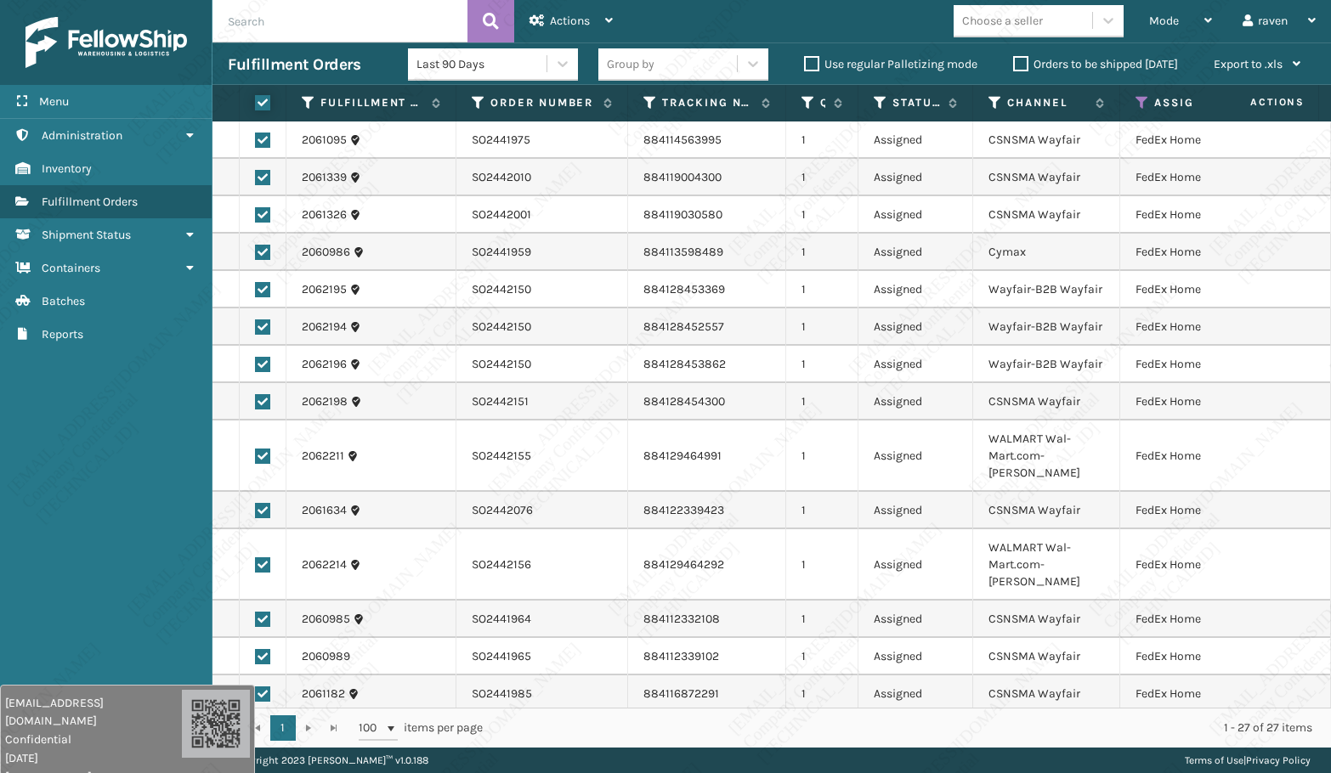
checkbox input "true"
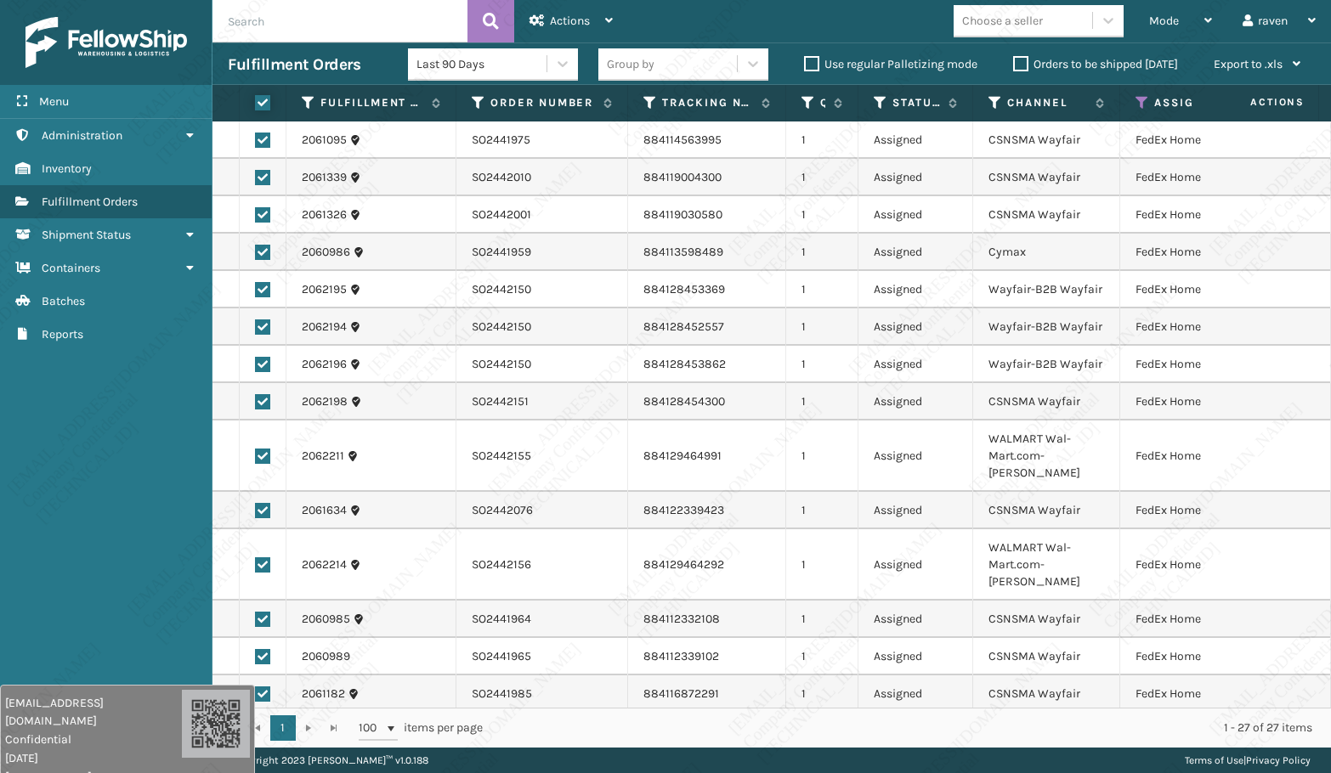
checkbox input "true"
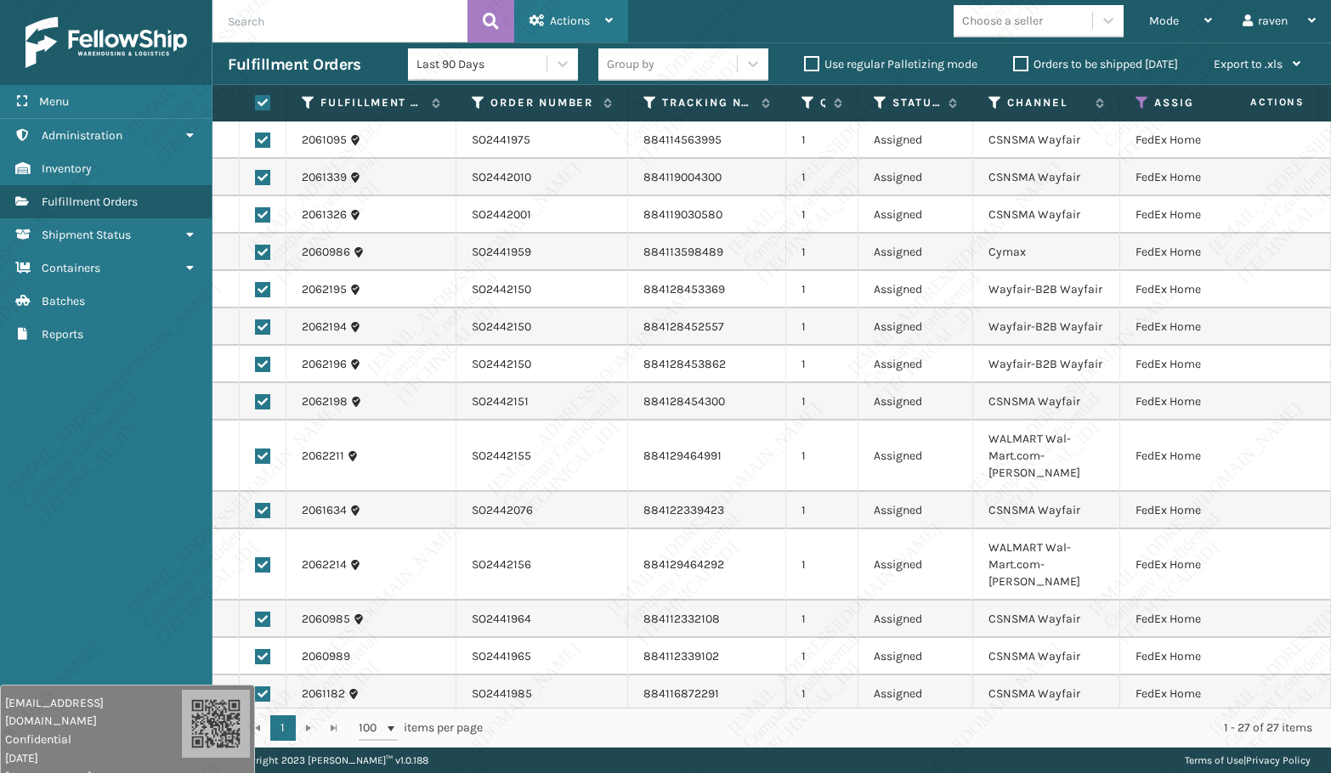
click at [568, 12] on div "Actions" at bounding box center [570, 21] width 83 height 42
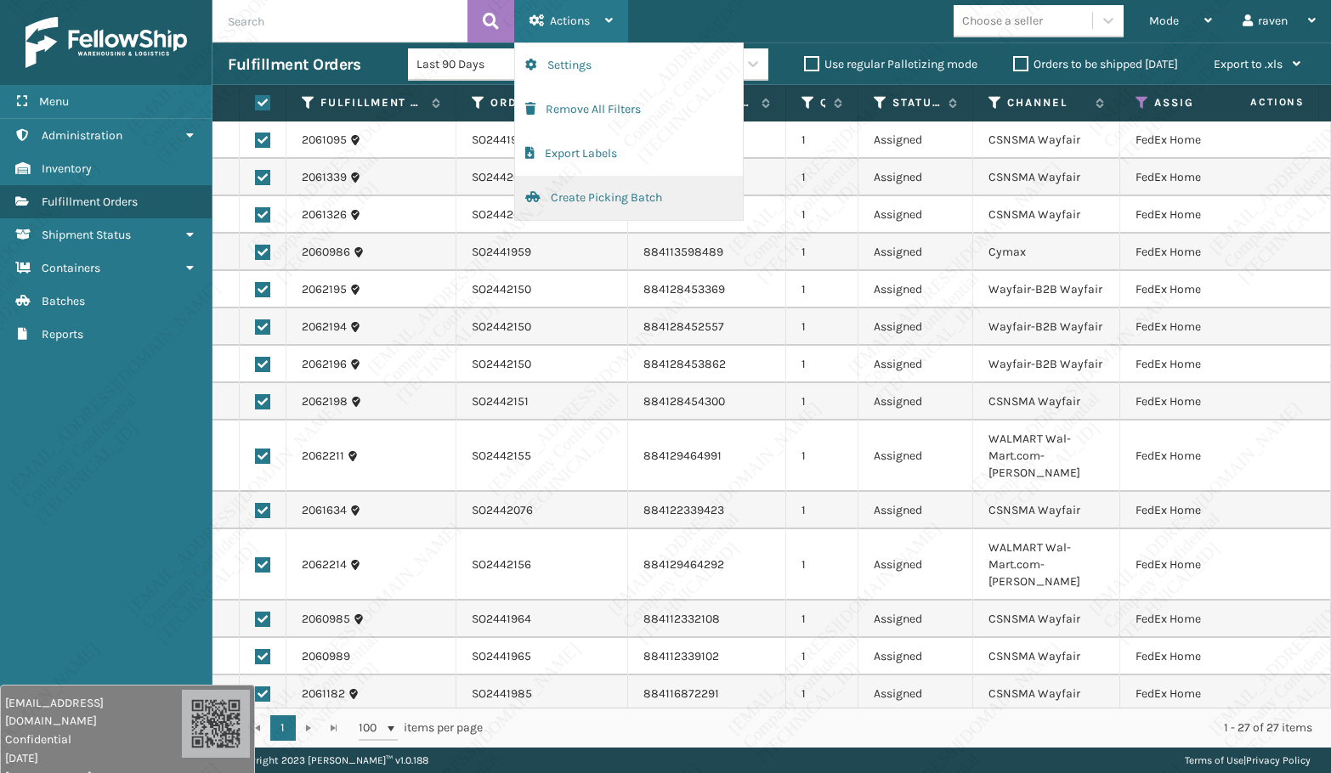
click at [599, 192] on button "Create Picking Batch" at bounding box center [629, 198] width 228 height 44
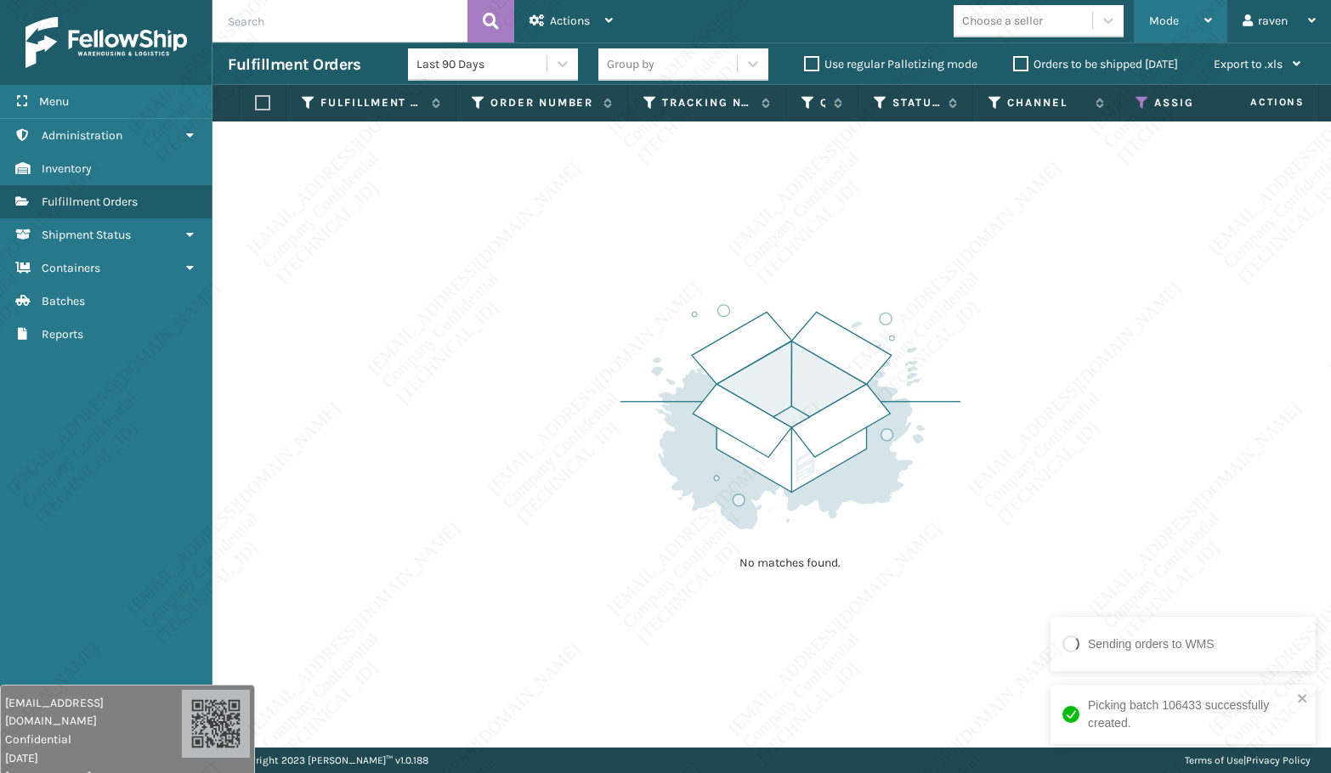
click at [1159, 22] on span "Mode" at bounding box center [1164, 21] width 30 height 14
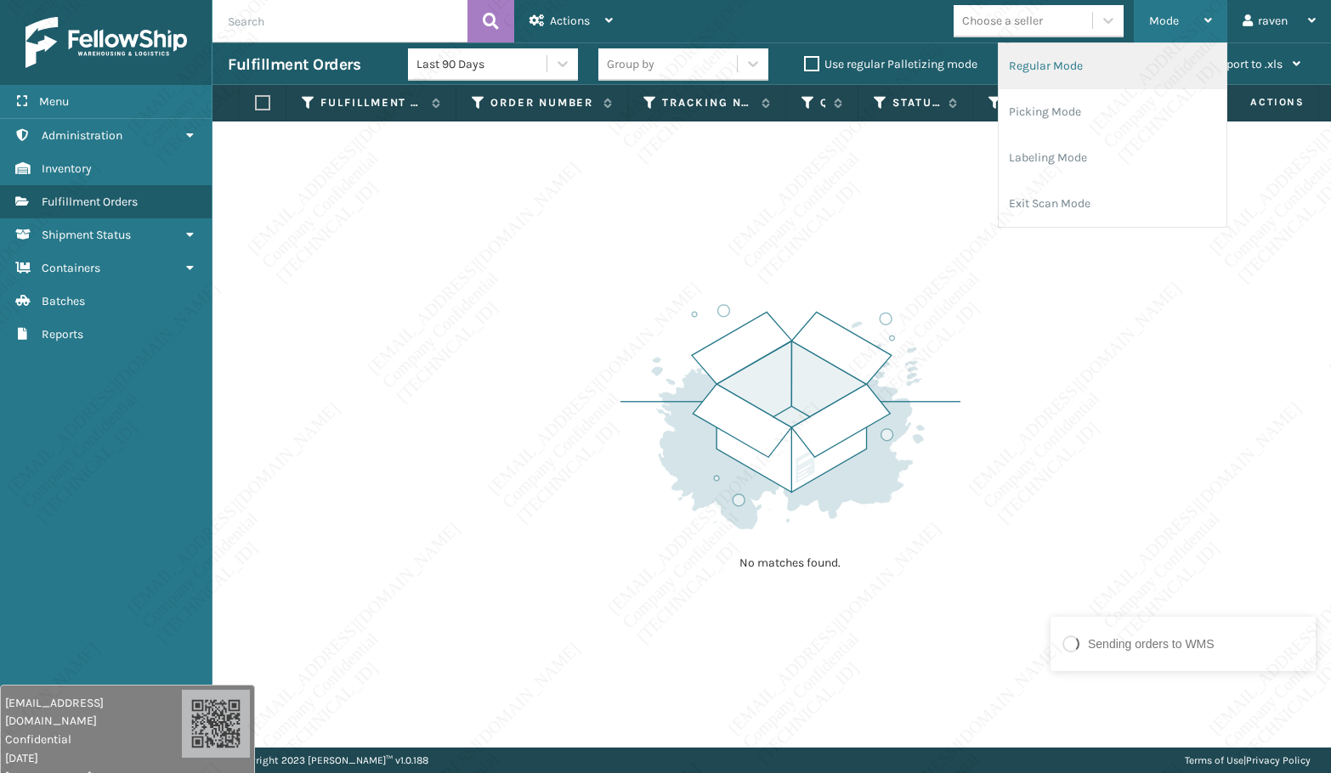
click at [1137, 70] on li "Regular Mode" at bounding box center [1112, 66] width 228 height 46
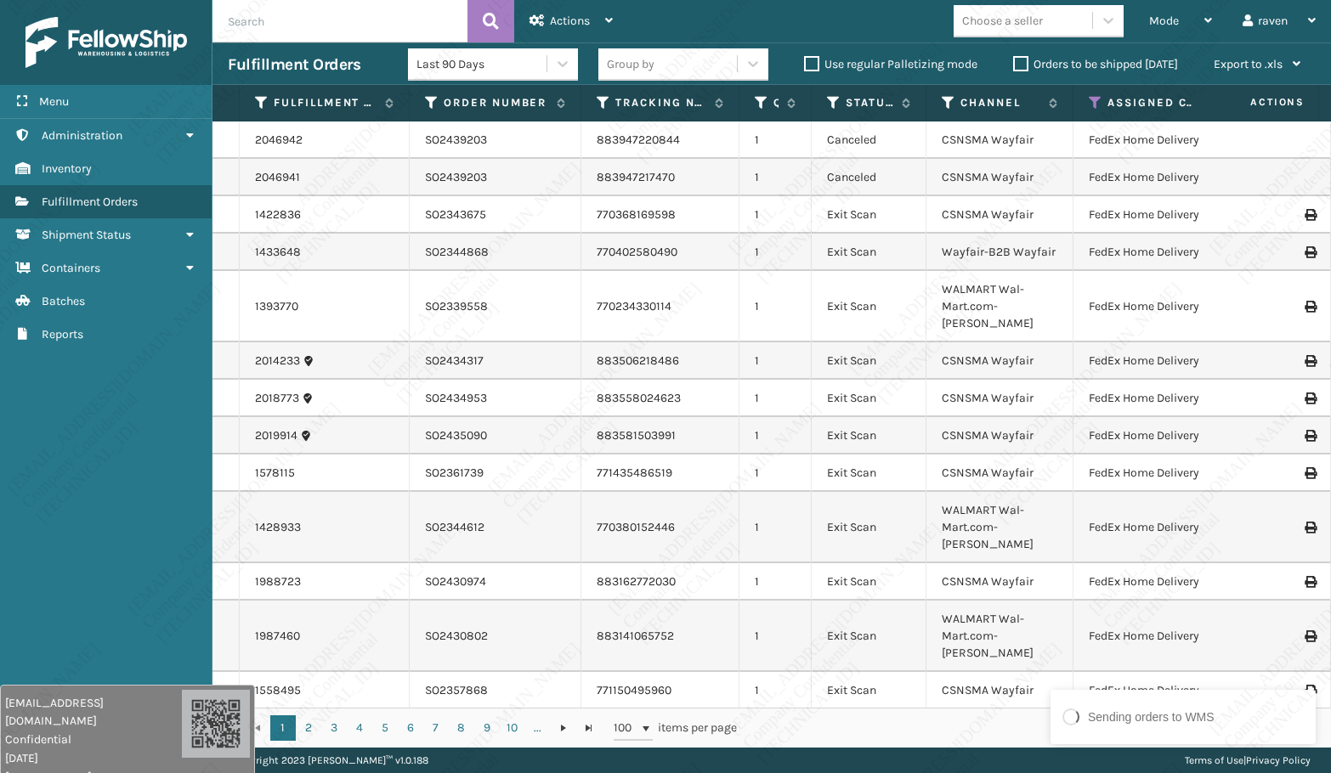
click at [341, 23] on input "text" at bounding box center [339, 21] width 255 height 42
paste input "SO2442162"
type input "SO2442162"
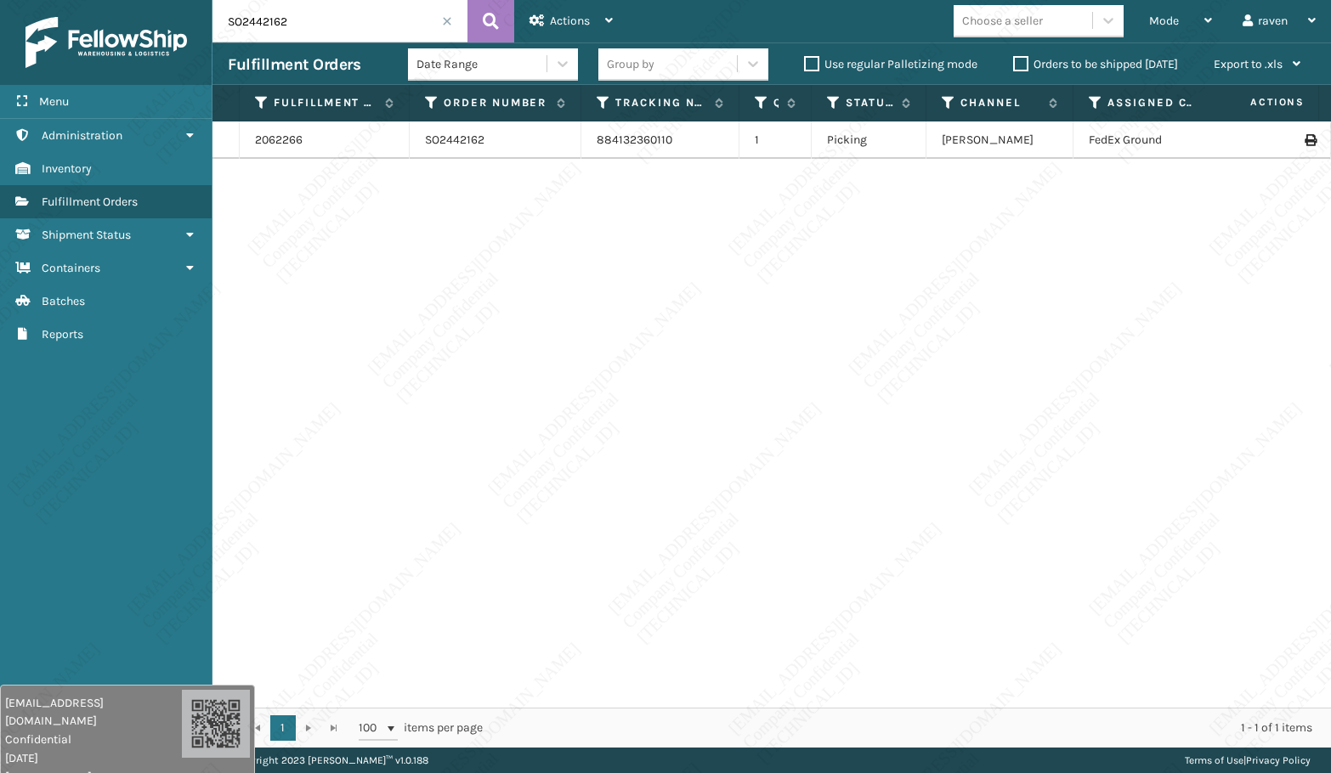
click at [447, 18] on span at bounding box center [447, 21] width 10 height 10
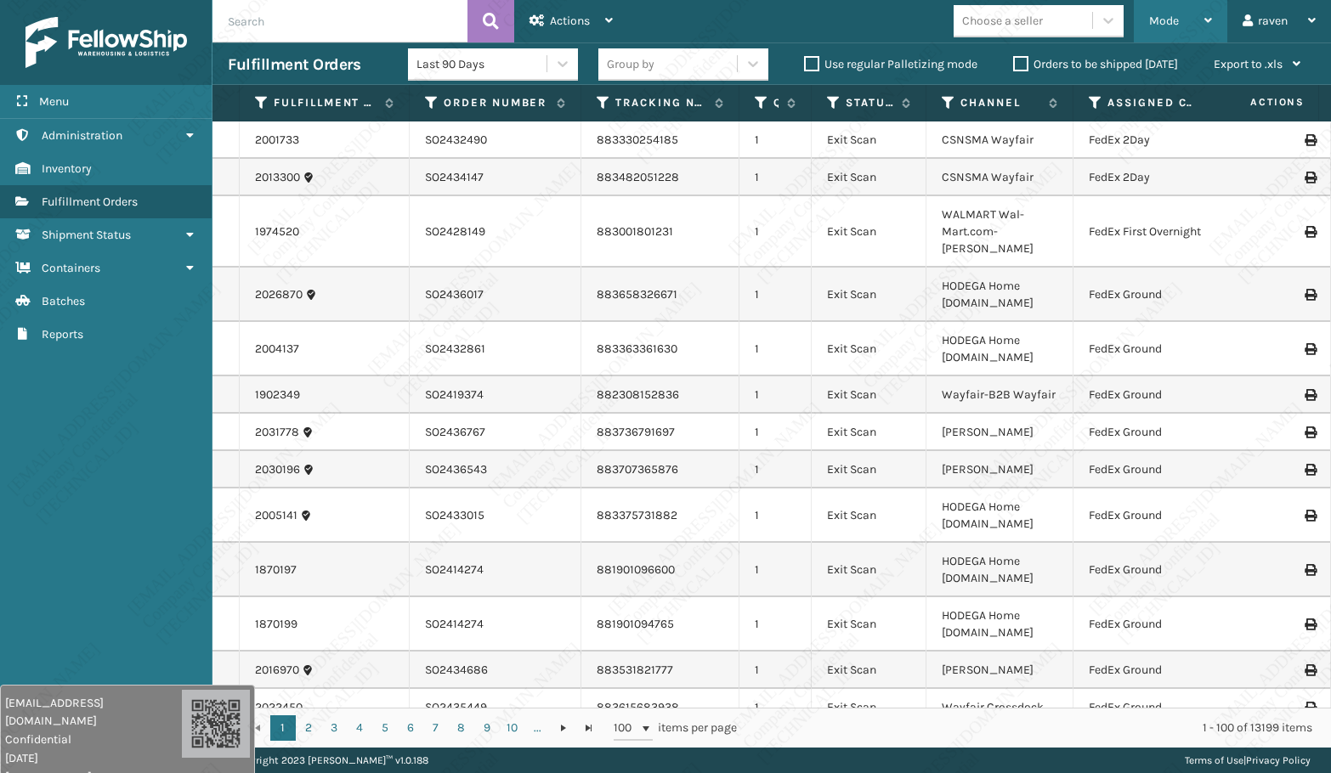
click at [1151, 30] on div "Mode" at bounding box center [1180, 21] width 63 height 42
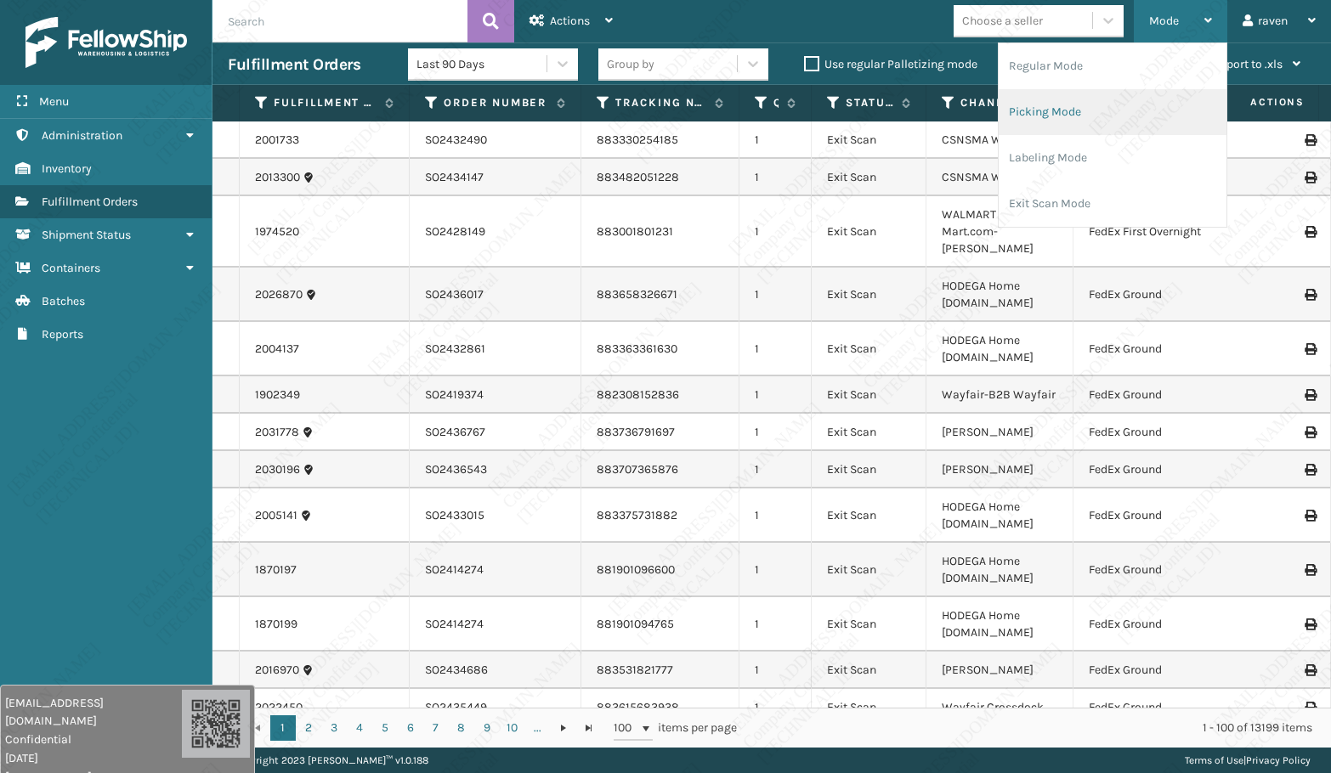
click at [1112, 122] on li "Picking Mode" at bounding box center [1112, 112] width 228 height 46
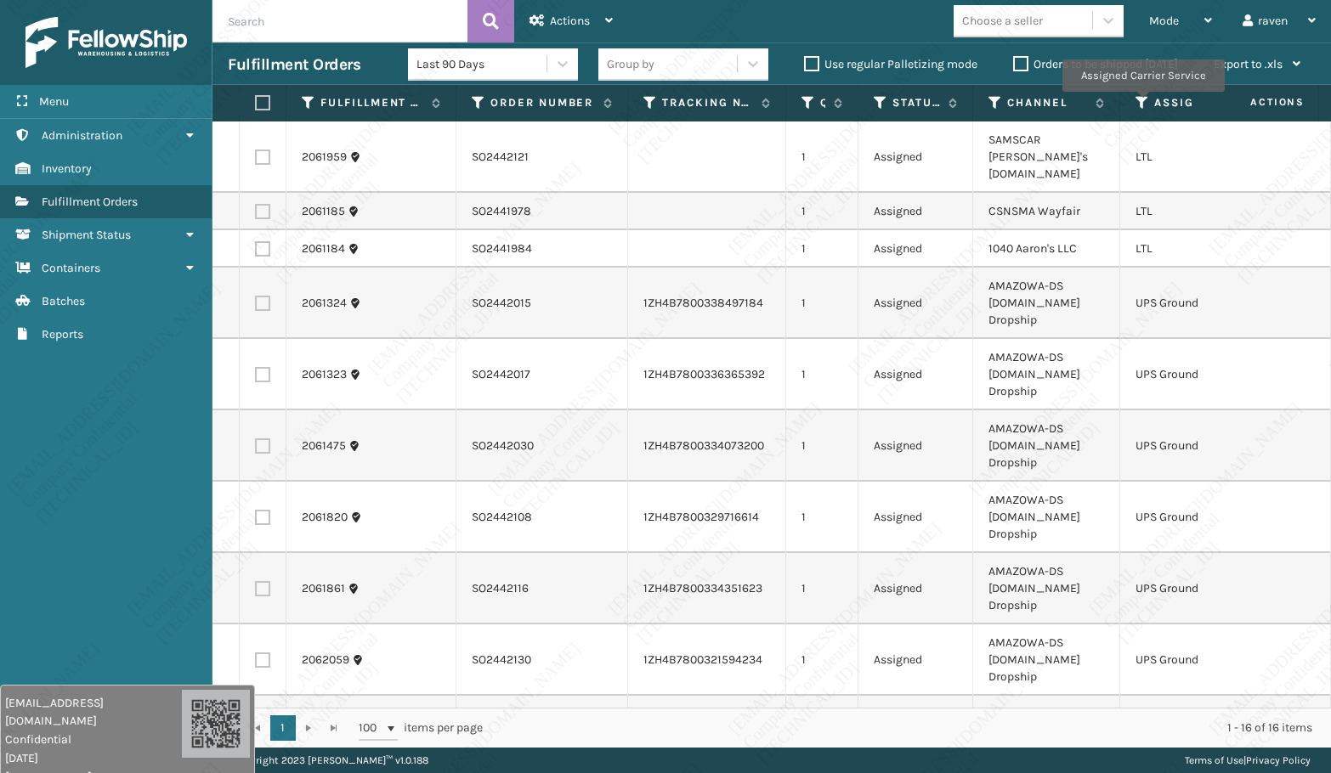
click at [1143, 103] on icon at bounding box center [1142, 102] width 14 height 15
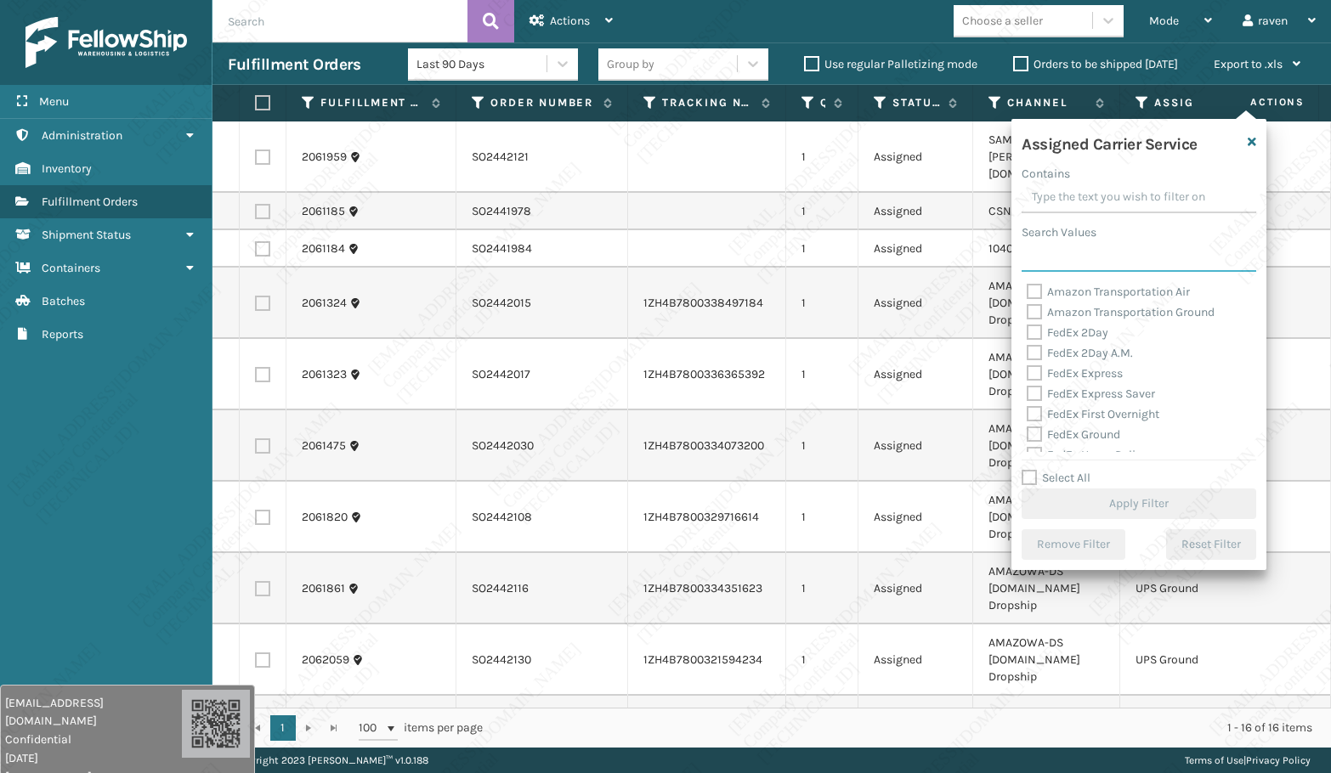
click at [1097, 248] on input "Search Values" at bounding box center [1138, 256] width 234 height 31
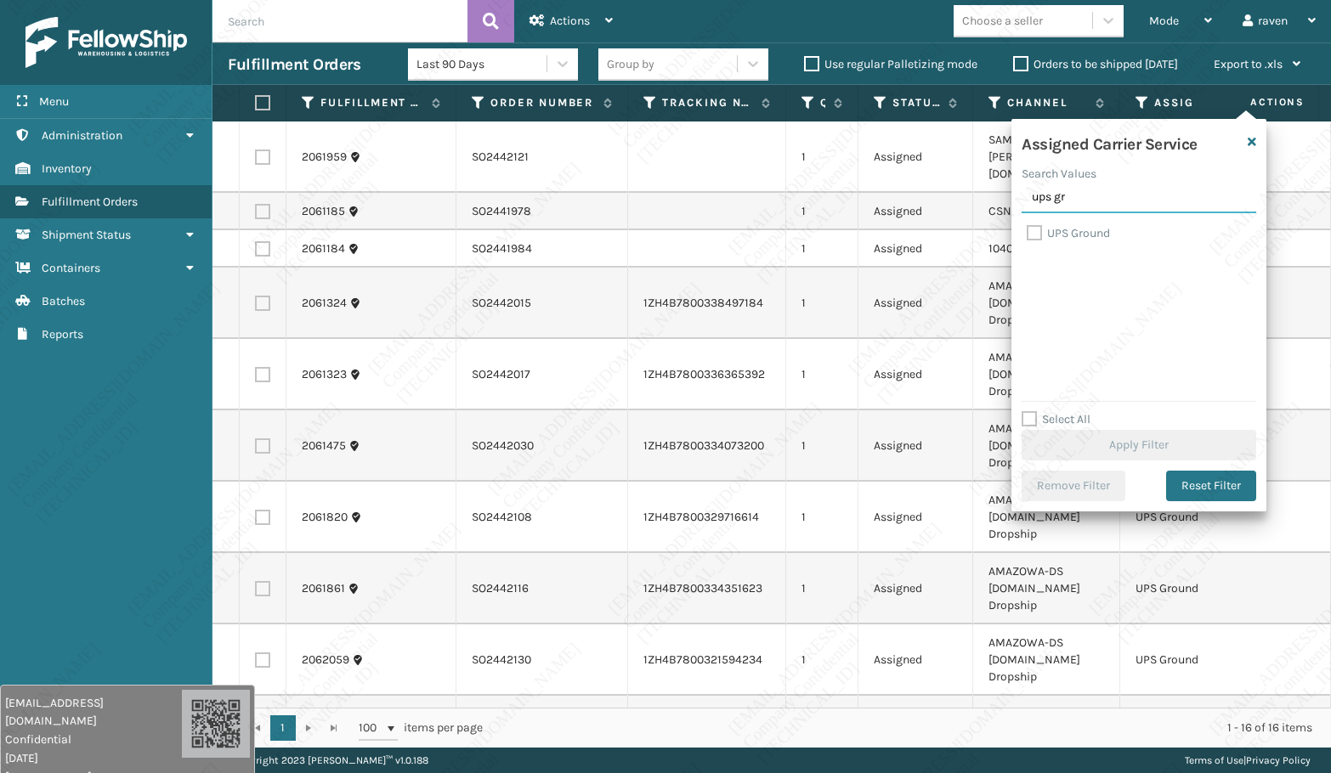
type input "ups gr"
click at [1092, 232] on label "UPS Ground" at bounding box center [1067, 233] width 83 height 14
click at [1027, 232] on input "UPS Ground" at bounding box center [1026, 228] width 1 height 11
checkbox input "true"
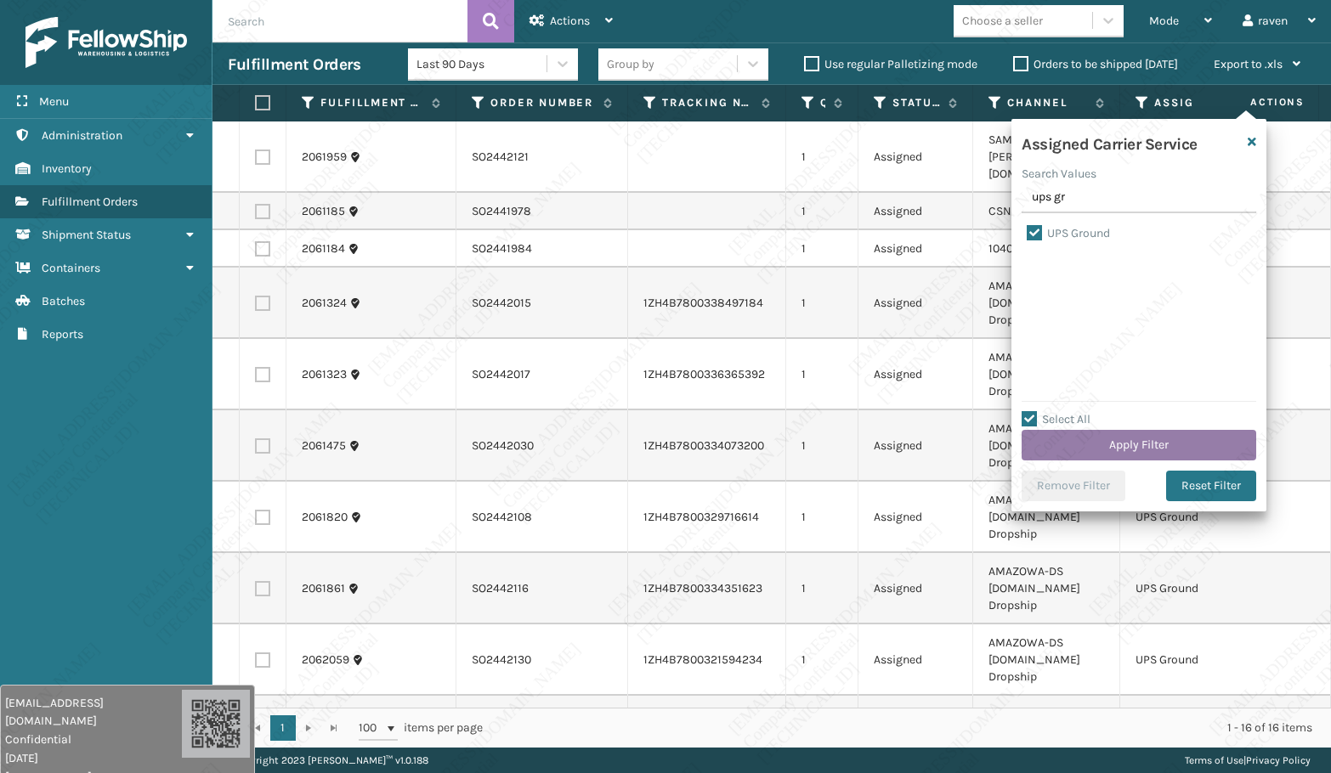
click at [1192, 445] on button "Apply Filter" at bounding box center [1138, 445] width 234 height 31
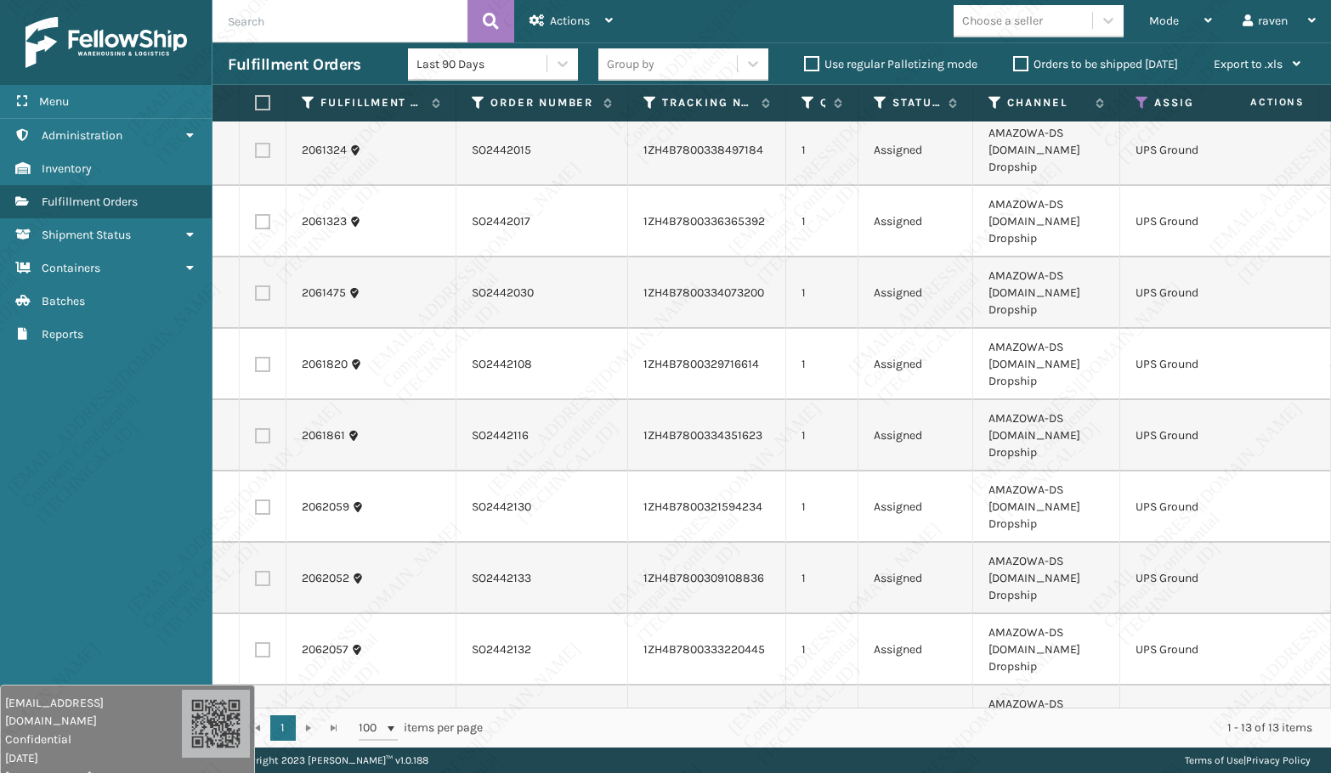
scroll to position [255, 0]
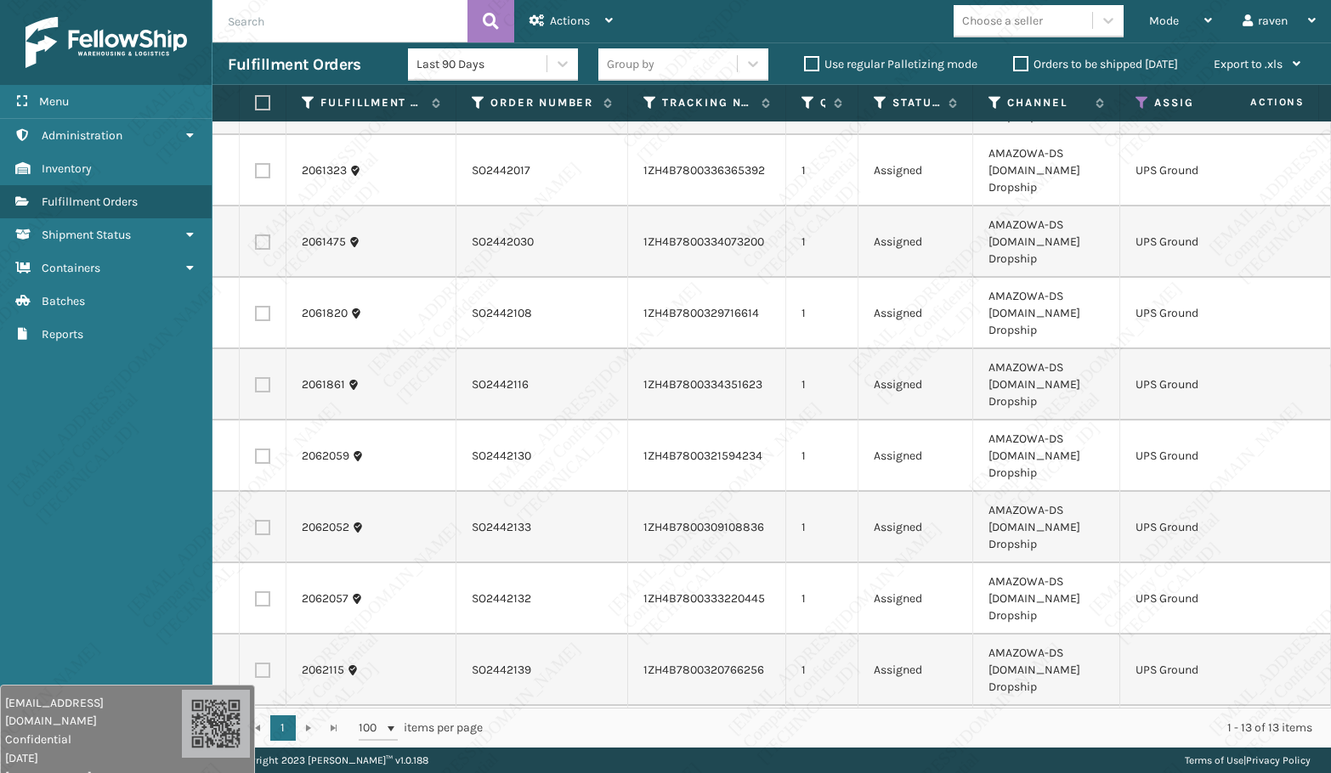
click at [256, 108] on label at bounding box center [260, 102] width 10 height 15
click at [256, 108] on input "checkbox" at bounding box center [255, 103] width 1 height 11
checkbox input "true"
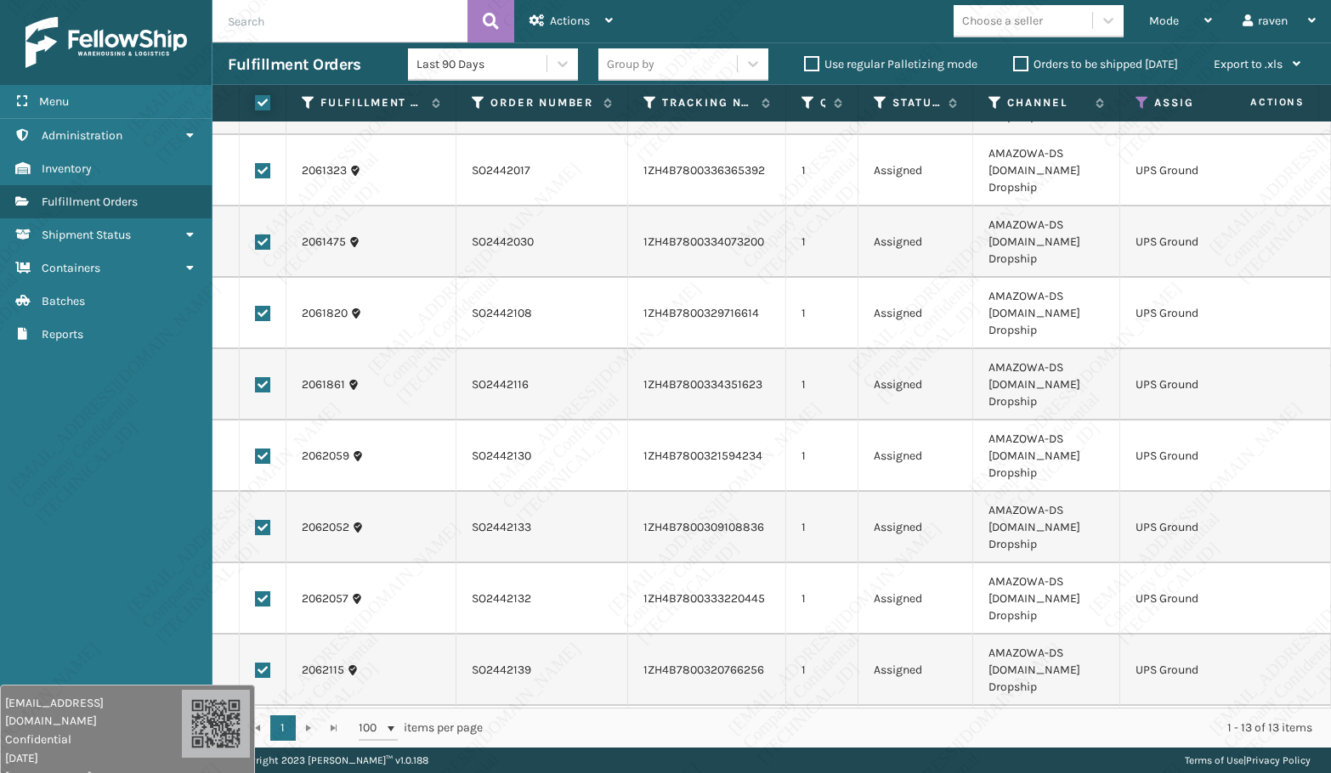
checkbox input "true"
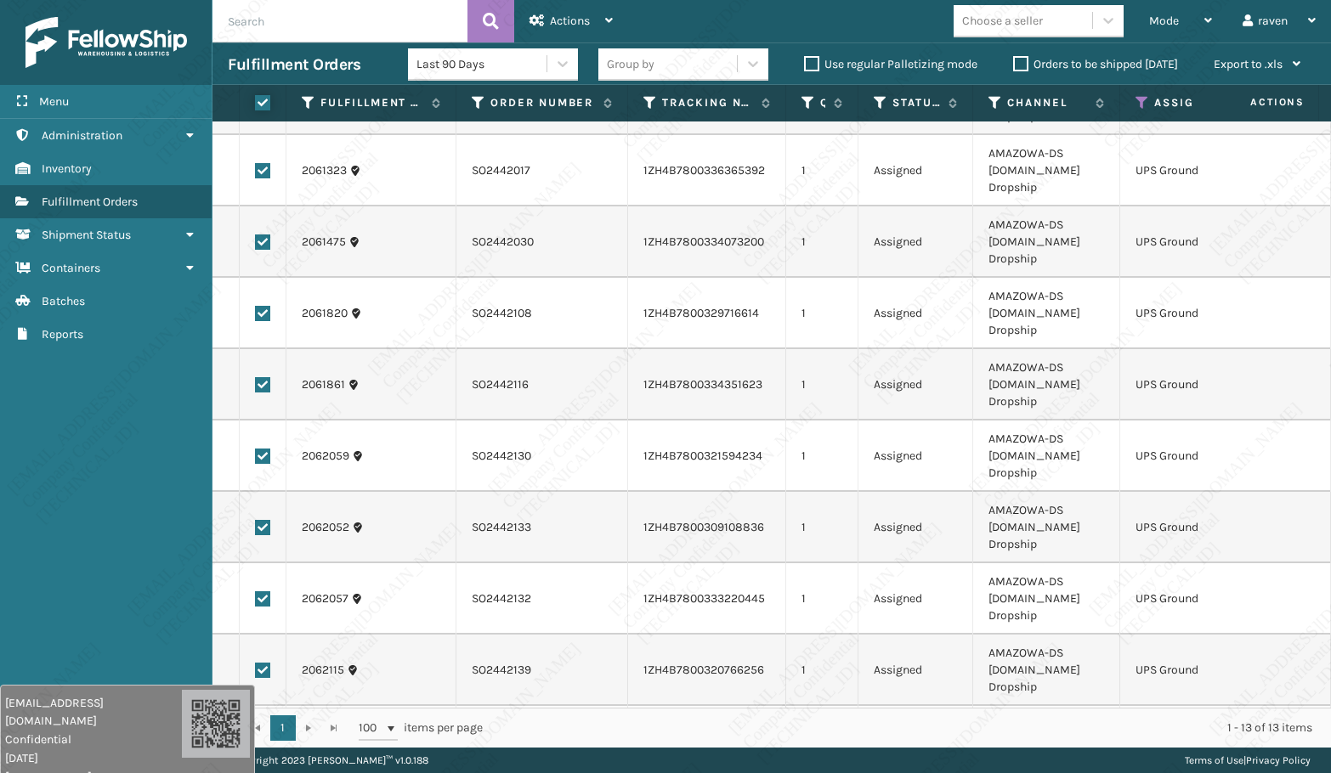
checkbox input "true"
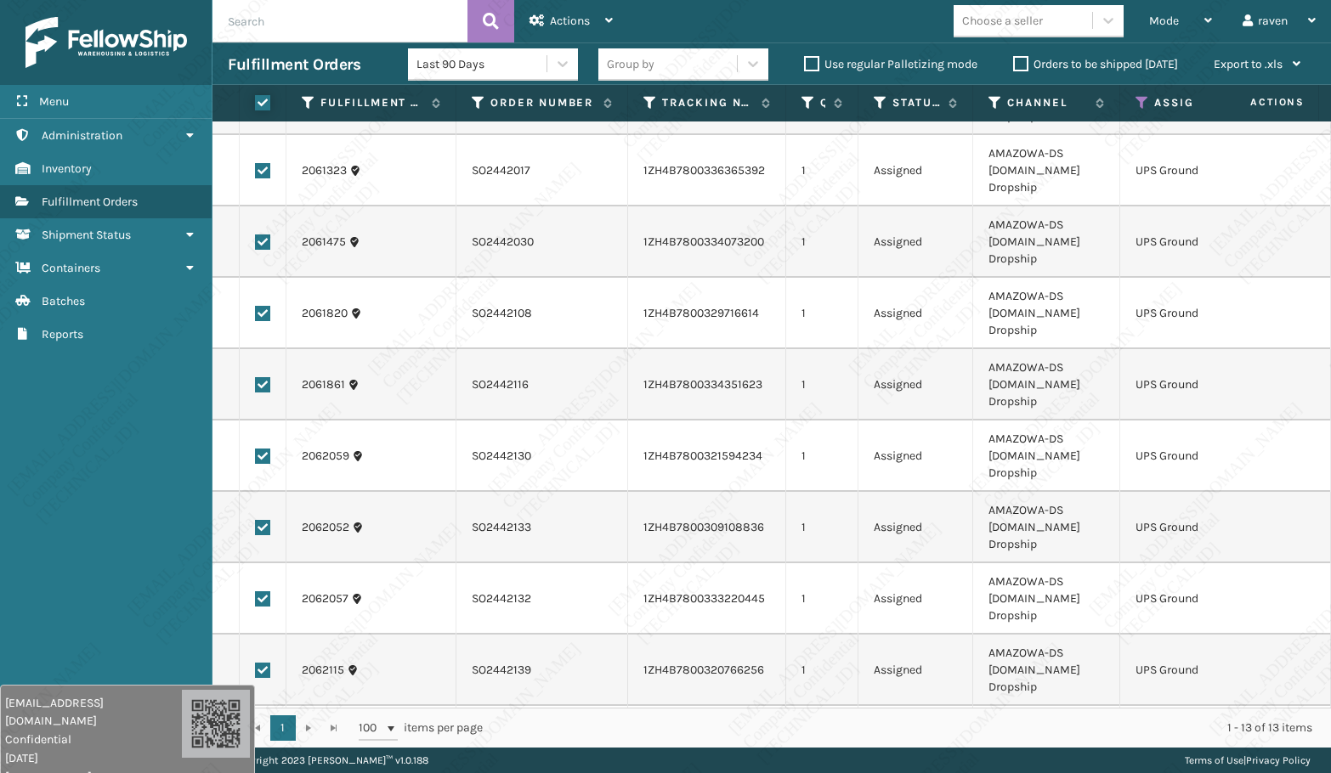
checkbox input "true"
click at [578, 31] on div "Actions" at bounding box center [570, 21] width 83 height 42
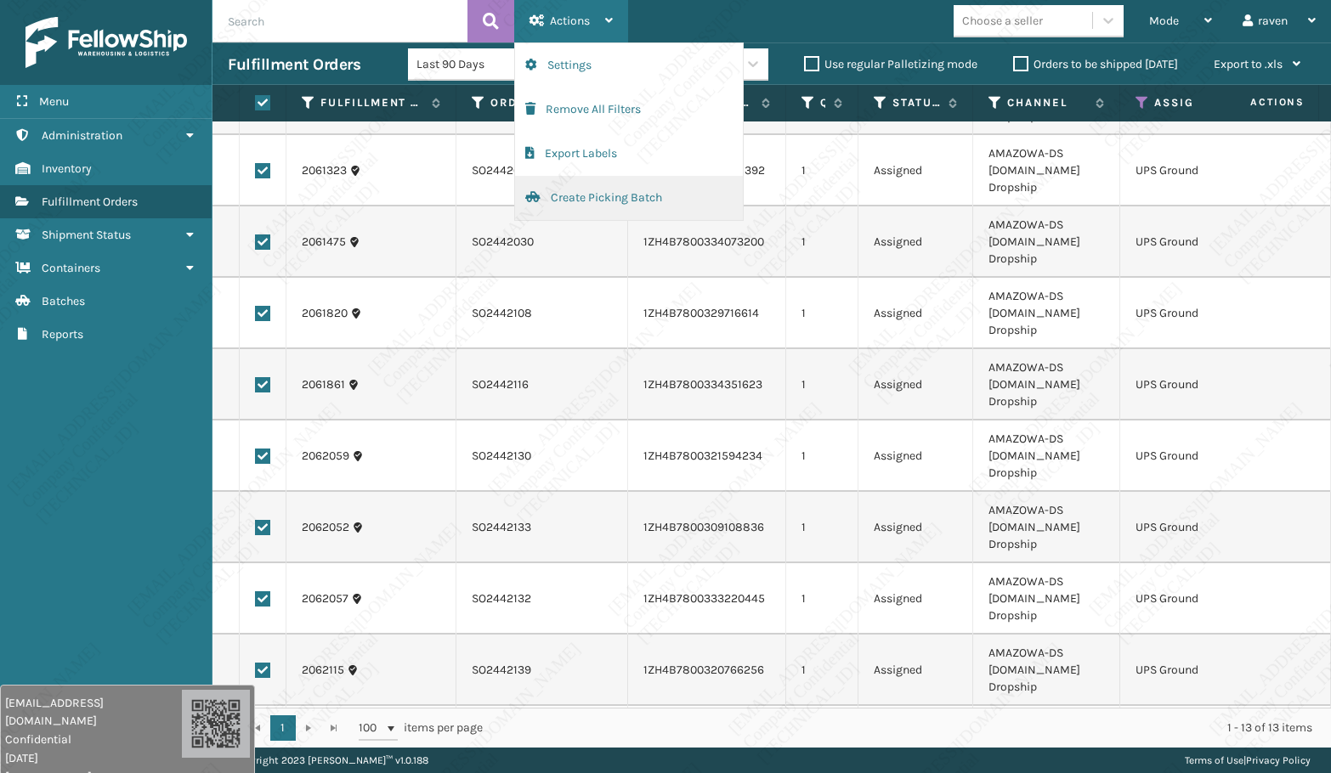
click at [573, 203] on button "Create Picking Batch" at bounding box center [629, 198] width 228 height 44
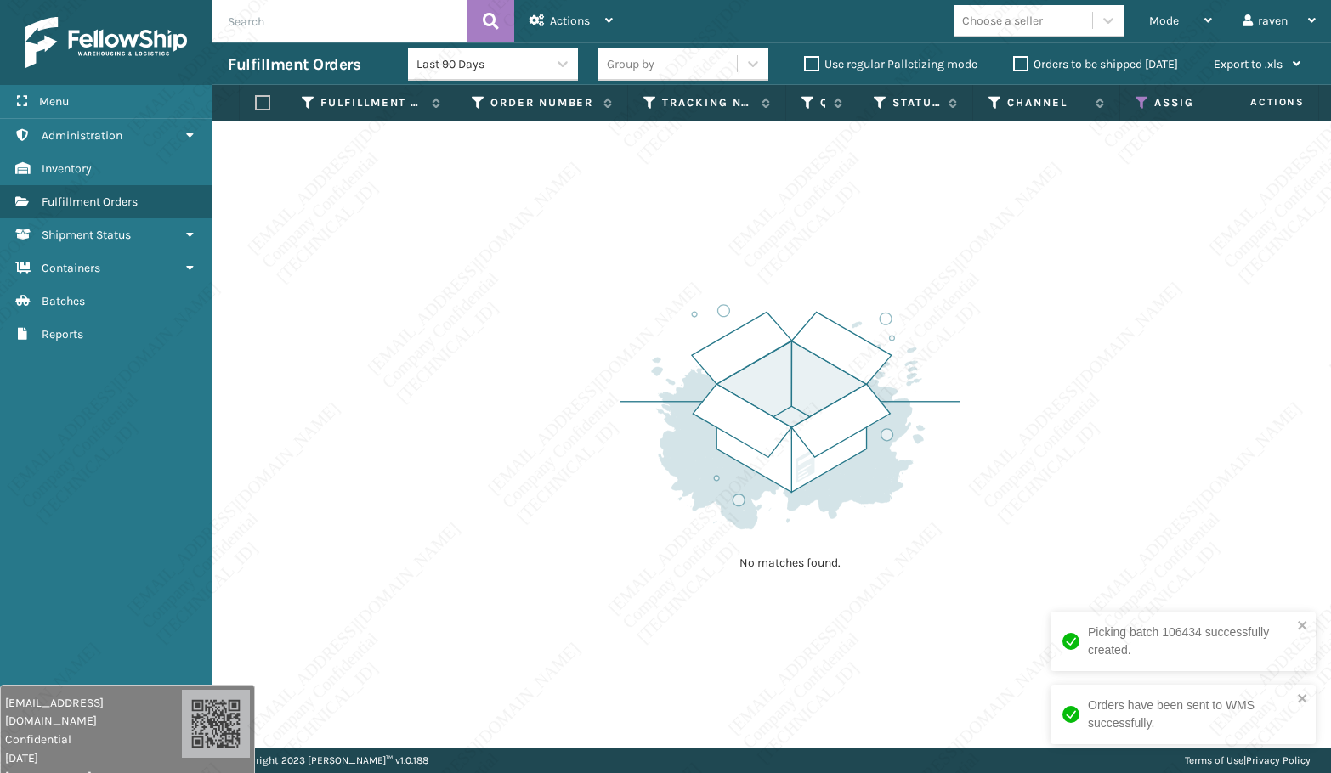
drag, startPoint x: 746, startPoint y: 301, endPoint x: 295, endPoint y: 189, distance: 464.9
click at [745, 302] on img at bounding box center [790, 416] width 340 height 235
click at [1143, 92] on th "Assigned Carrier Service" at bounding box center [1201, 103] width 162 height 37
click at [1142, 95] on icon at bounding box center [1142, 102] width 14 height 15
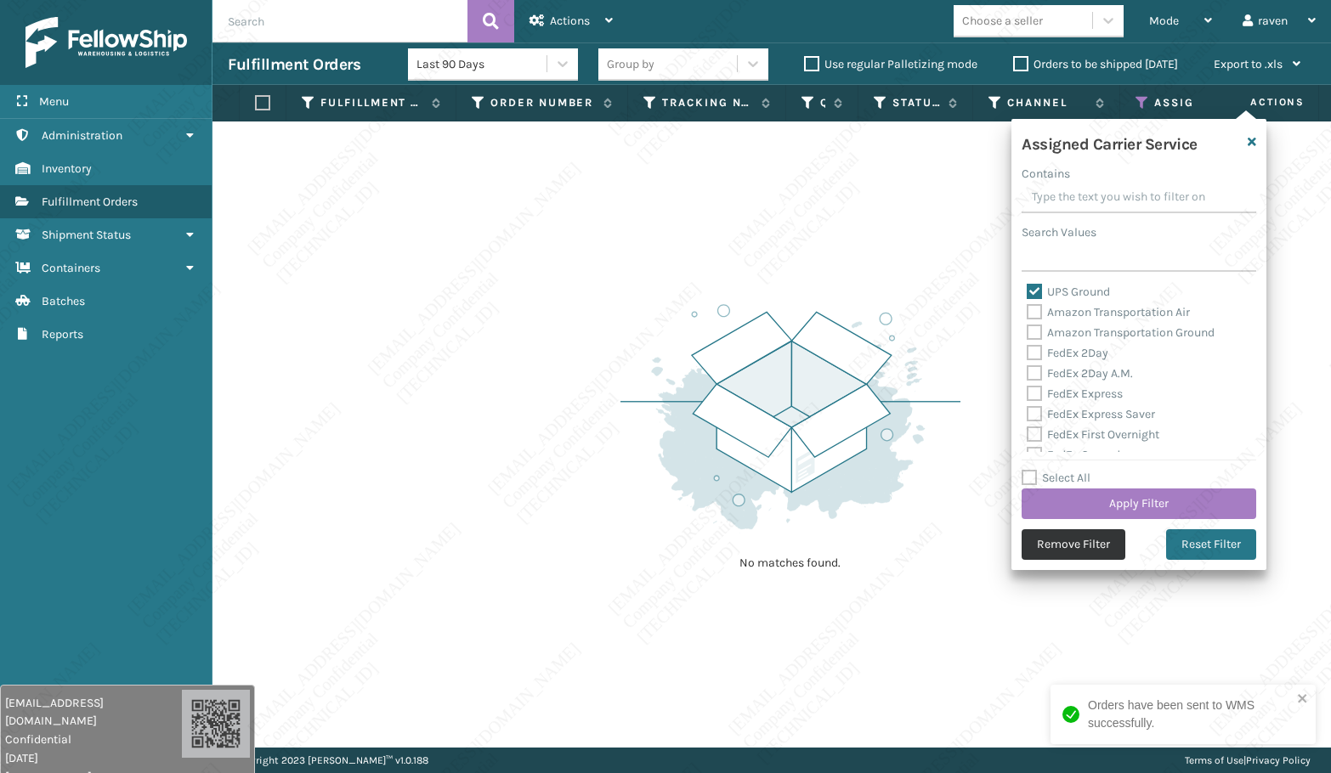
click at [1112, 545] on button "Remove Filter" at bounding box center [1073, 544] width 104 height 31
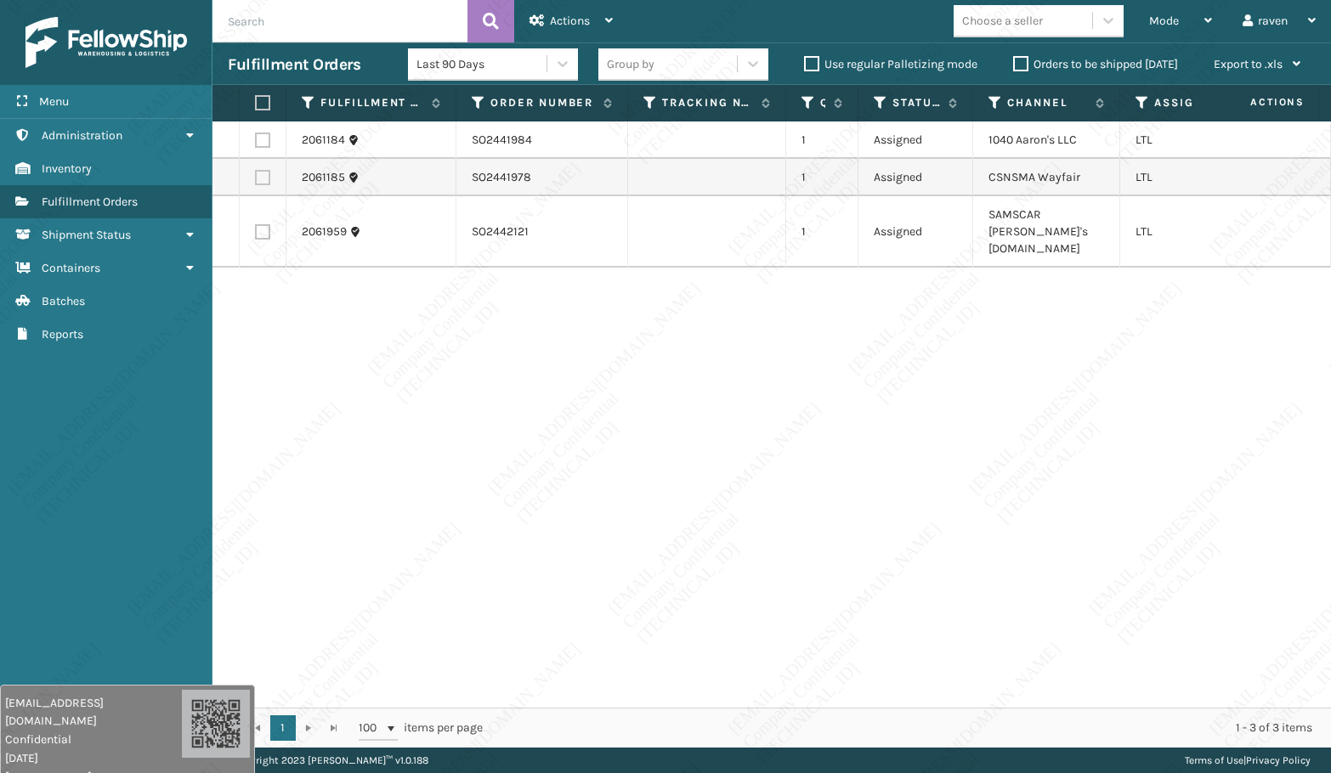
click at [269, 179] on label at bounding box center [262, 177] width 15 height 15
click at [256, 179] on input "checkbox" at bounding box center [255, 175] width 1 height 11
checkbox input "true"
click at [560, 21] on span "Actions" at bounding box center [570, 21] width 40 height 14
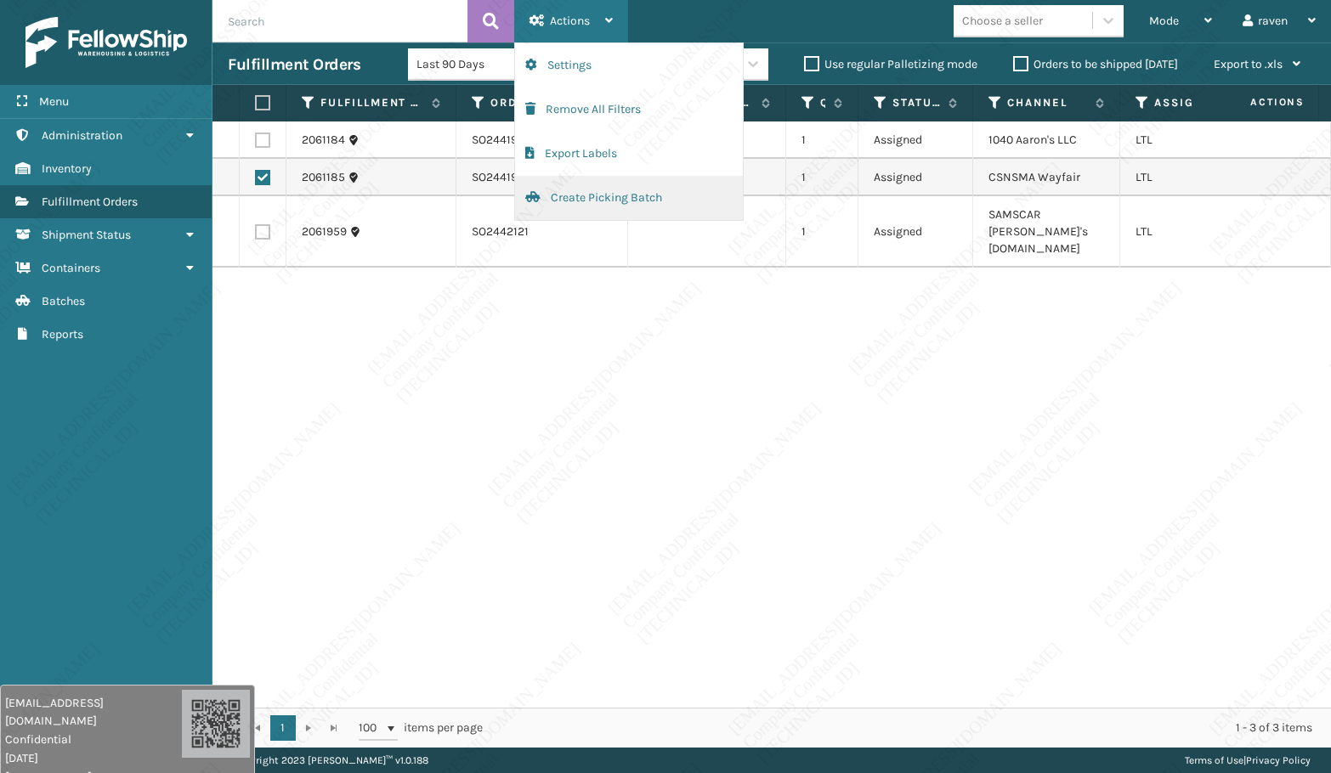
click at [598, 195] on button "Create Picking Batch" at bounding box center [629, 198] width 228 height 44
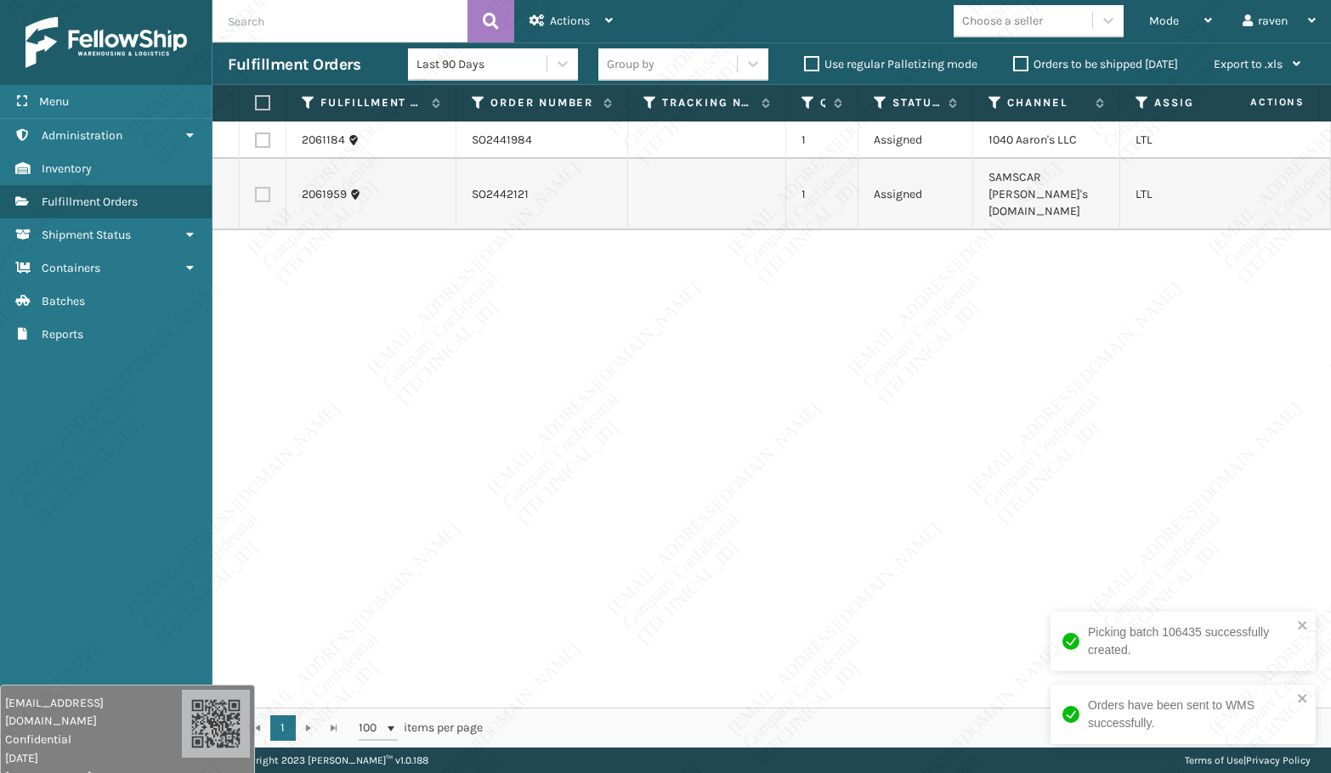
drag, startPoint x: 271, startPoint y: 135, endPoint x: 263, endPoint y: 139, distance: 8.7
click at [268, 137] on td at bounding box center [263, 139] width 47 height 37
click at [263, 139] on label at bounding box center [262, 140] width 15 height 15
click at [256, 139] on input "checkbox" at bounding box center [255, 138] width 1 height 11
checkbox input "true"
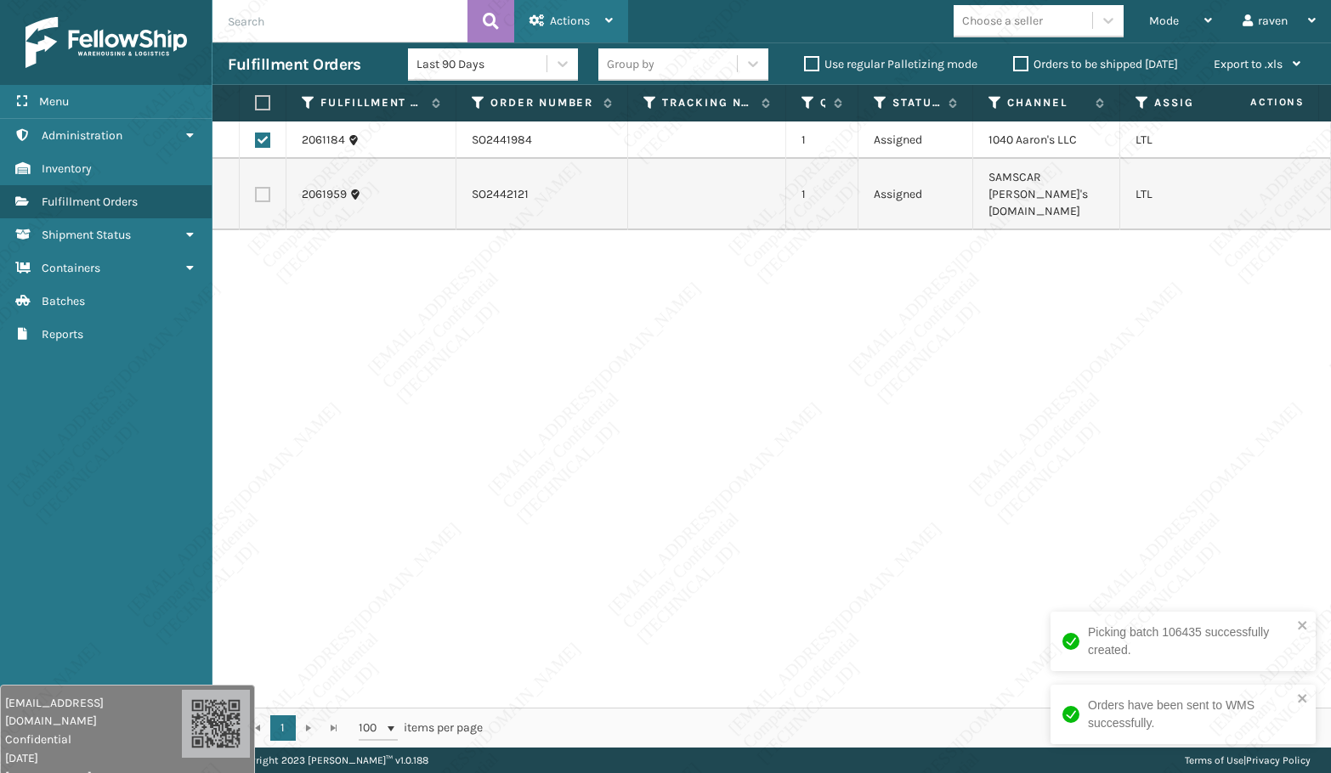
click at [610, 17] on icon at bounding box center [609, 20] width 8 height 12
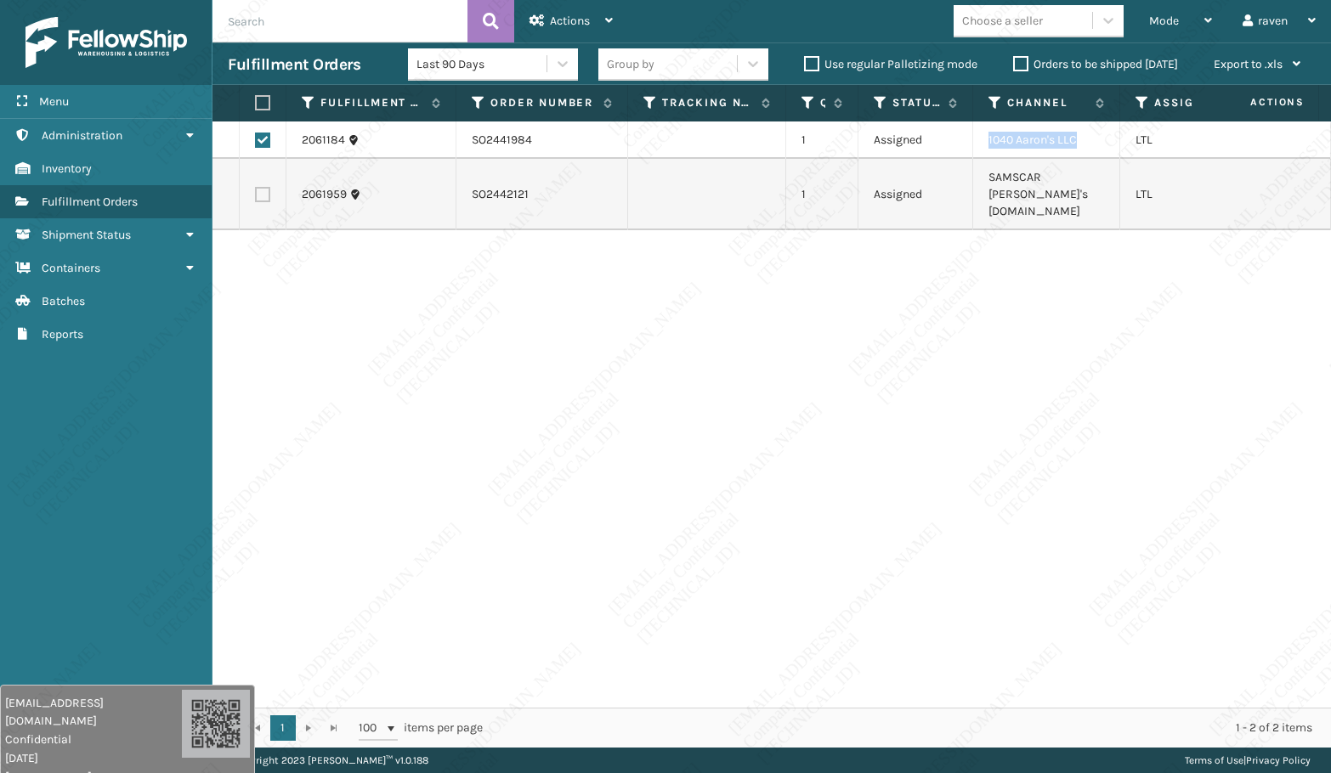
copy td "1040 Aaron's LLC"
drag, startPoint x: 1059, startPoint y: 142, endPoint x: 981, endPoint y: 142, distance: 77.3
click at [981, 142] on td "1040 Aaron's LLC" at bounding box center [1046, 139] width 147 height 37
click at [565, 24] on span "Actions" at bounding box center [570, 21] width 40 height 14
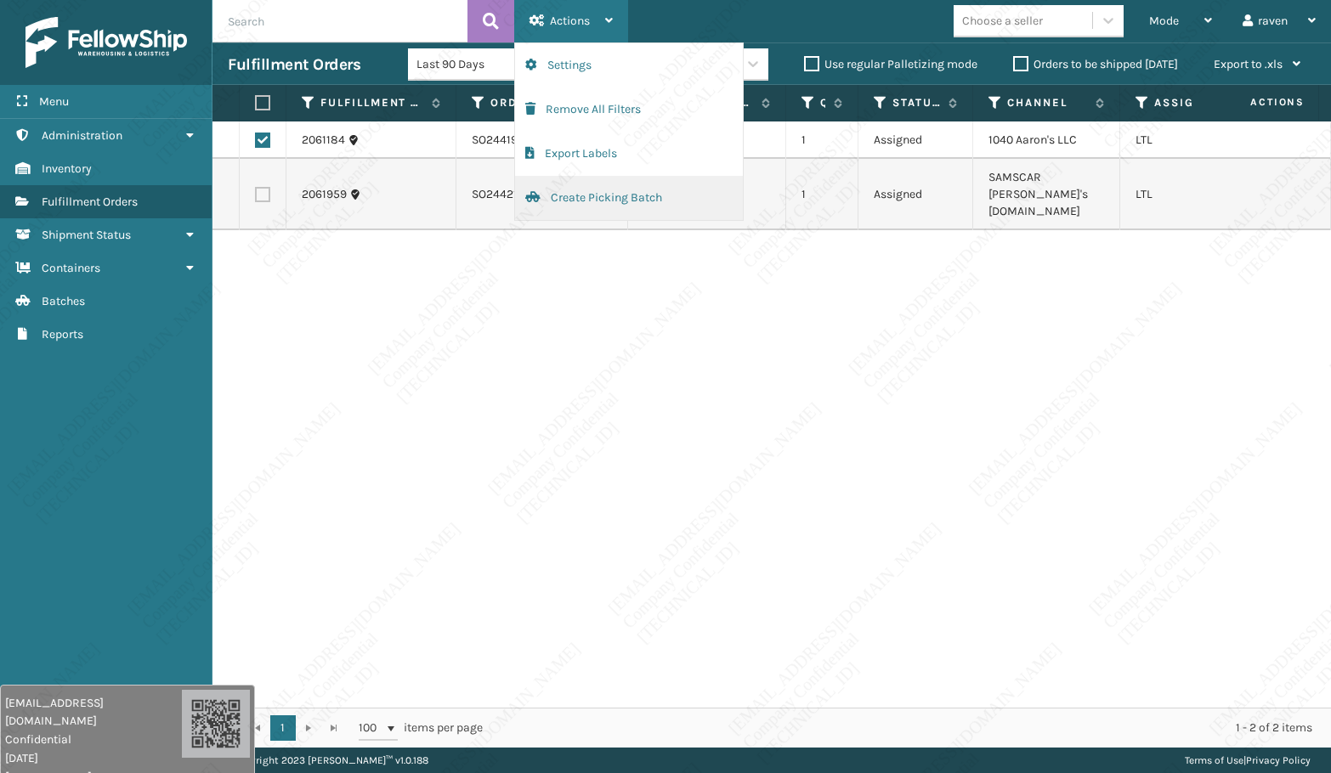
click at [603, 197] on button "Create Picking Batch" at bounding box center [629, 198] width 228 height 44
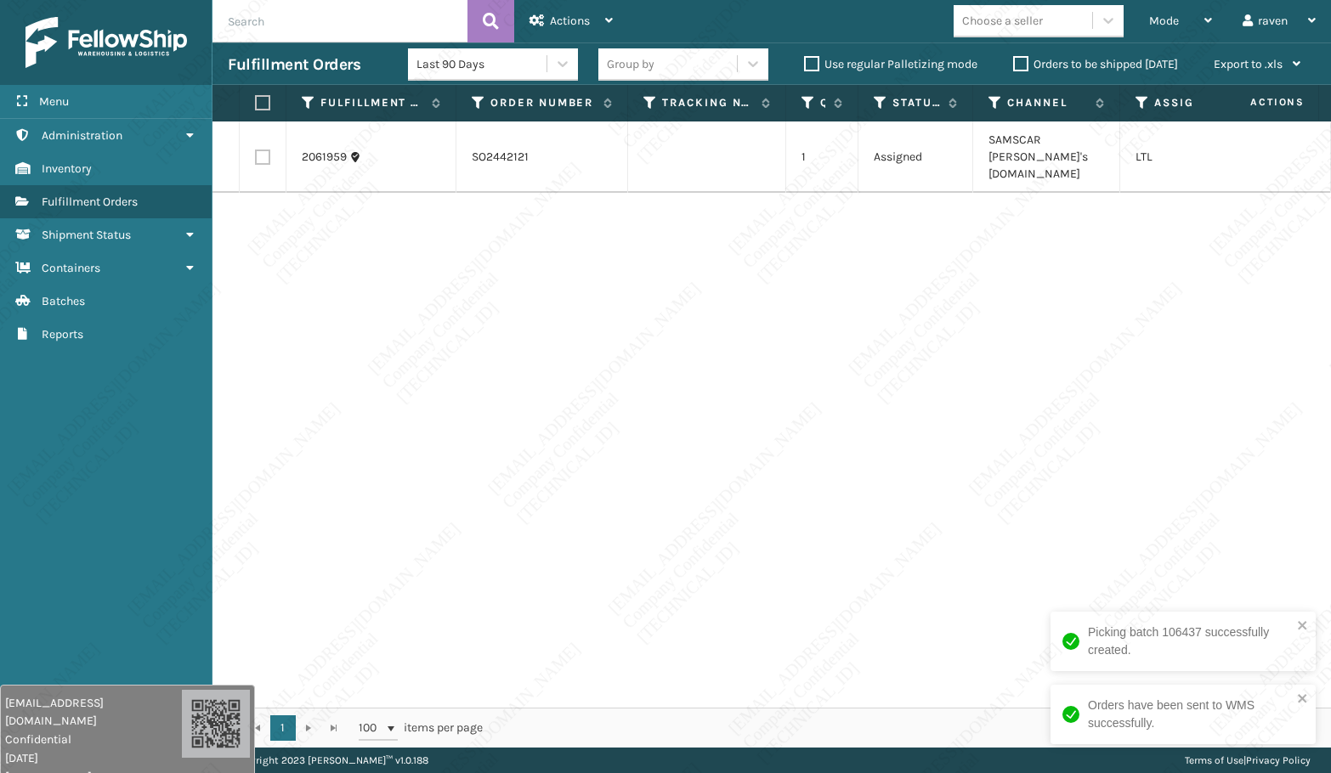
click at [794, 282] on div "2061959 SO2442121 1 Assigned SAMSCAR [PERSON_NAME]'s [DOMAIN_NAME] LTL" at bounding box center [771, 414] width 1118 height 586
click at [262, 103] on label at bounding box center [260, 102] width 10 height 15
click at [256, 103] on input "checkbox" at bounding box center [255, 103] width 1 height 11
checkbox input "true"
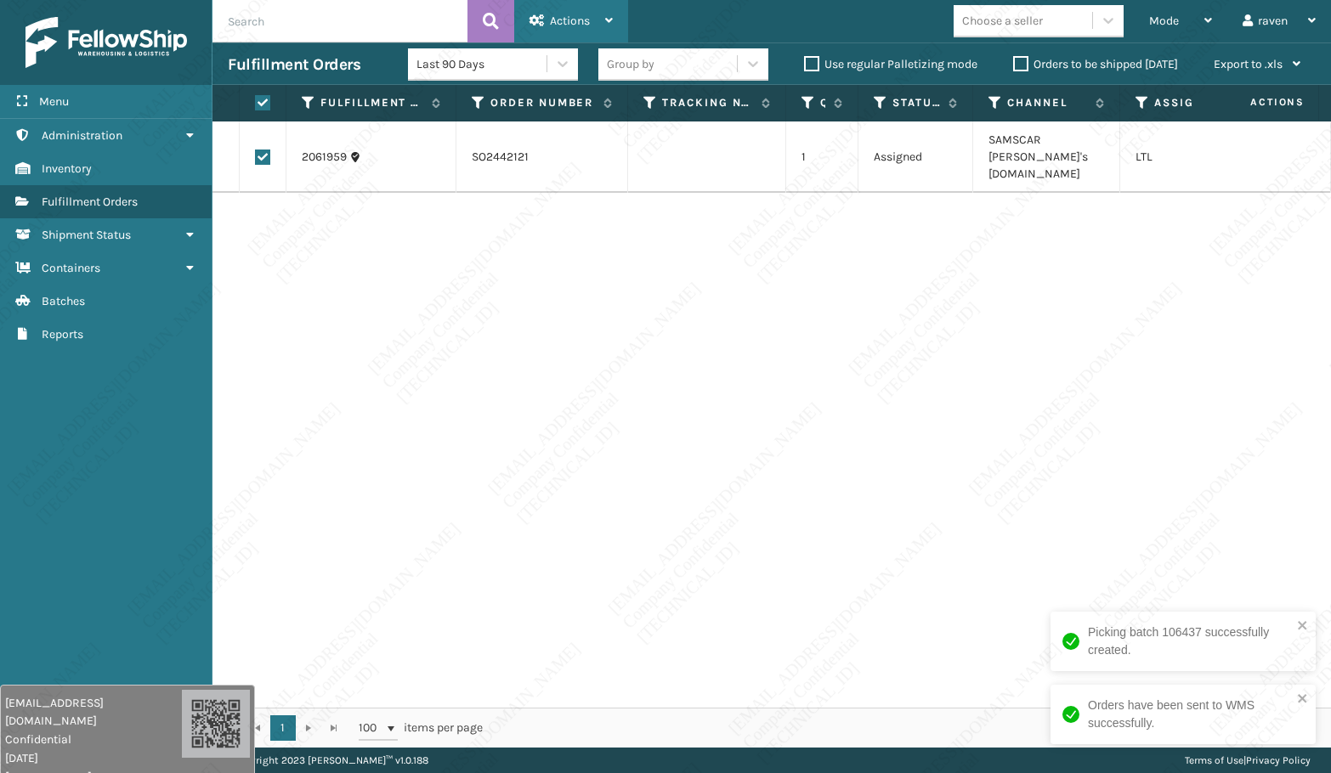
click at [588, 23] on span "Actions" at bounding box center [570, 21] width 40 height 14
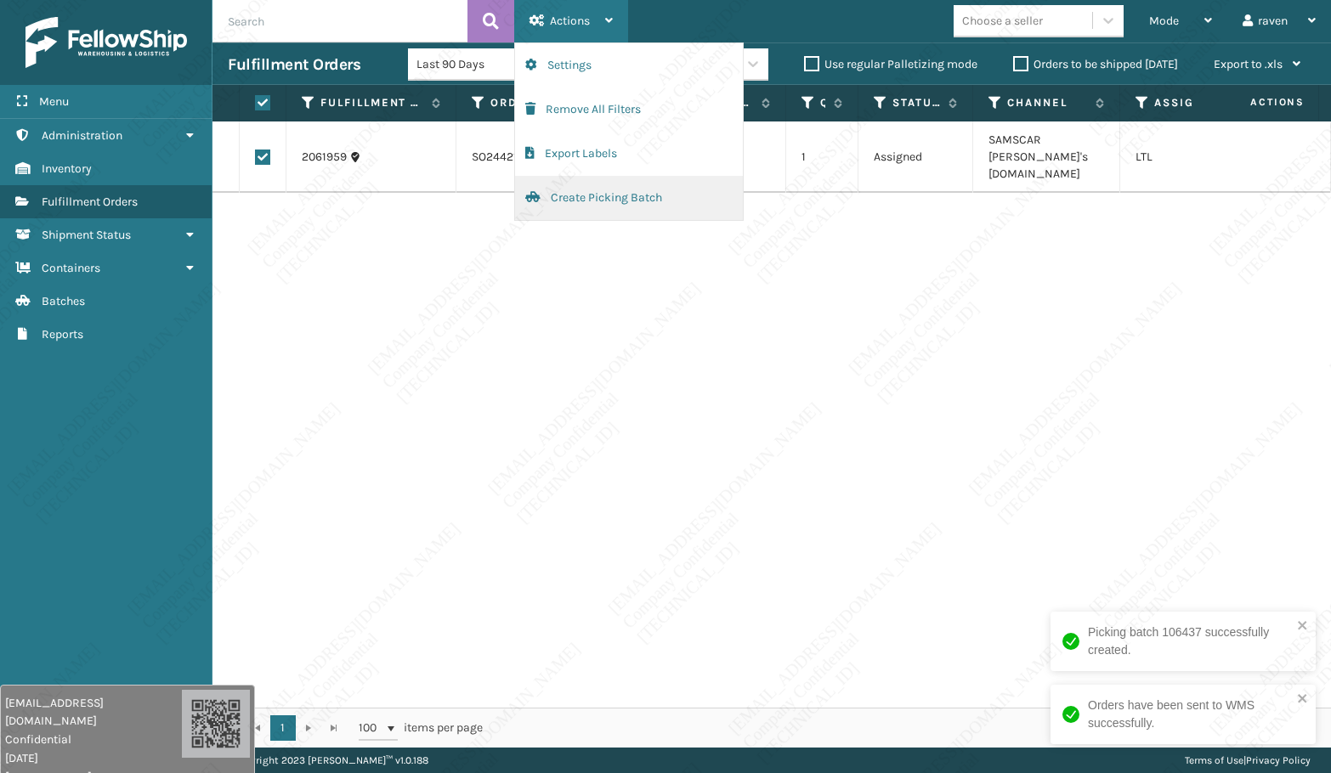
click at [619, 201] on button "Create Picking Batch" at bounding box center [629, 198] width 228 height 44
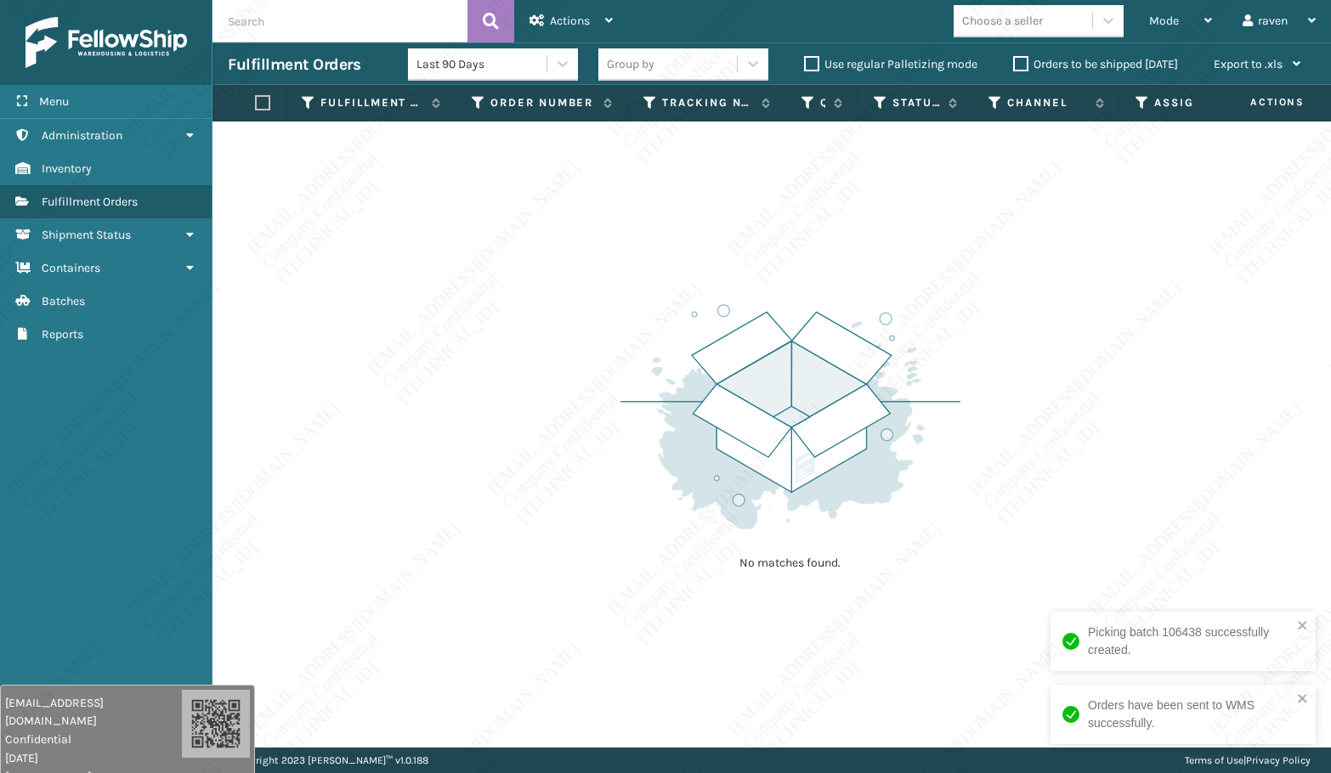
drag, startPoint x: 591, startPoint y: 305, endPoint x: 597, endPoint y: 297, distance: 9.7
click at [592, 305] on div "No matches found." at bounding box center [771, 434] width 1118 height 626
click at [1168, 20] on span "Mode" at bounding box center [1164, 21] width 30 height 14
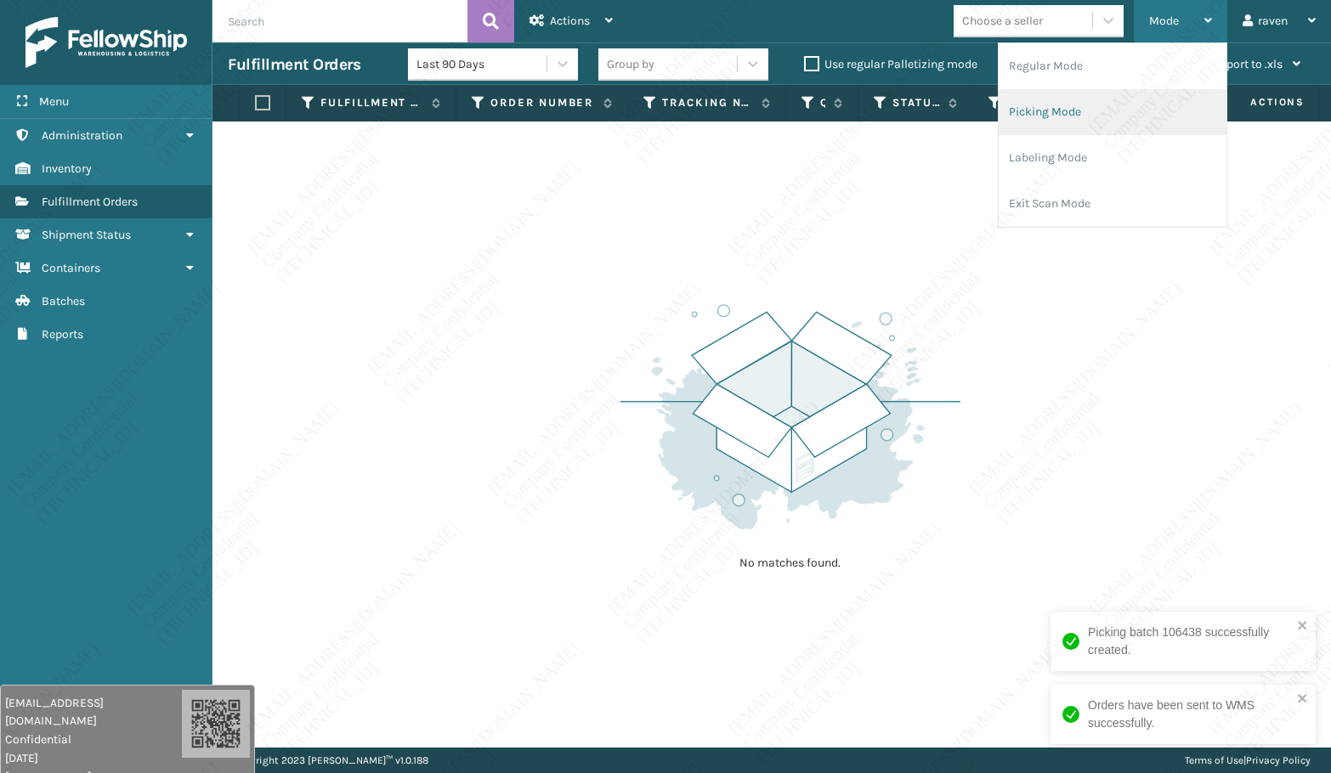
click at [1059, 116] on li "Picking Mode" at bounding box center [1112, 112] width 228 height 46
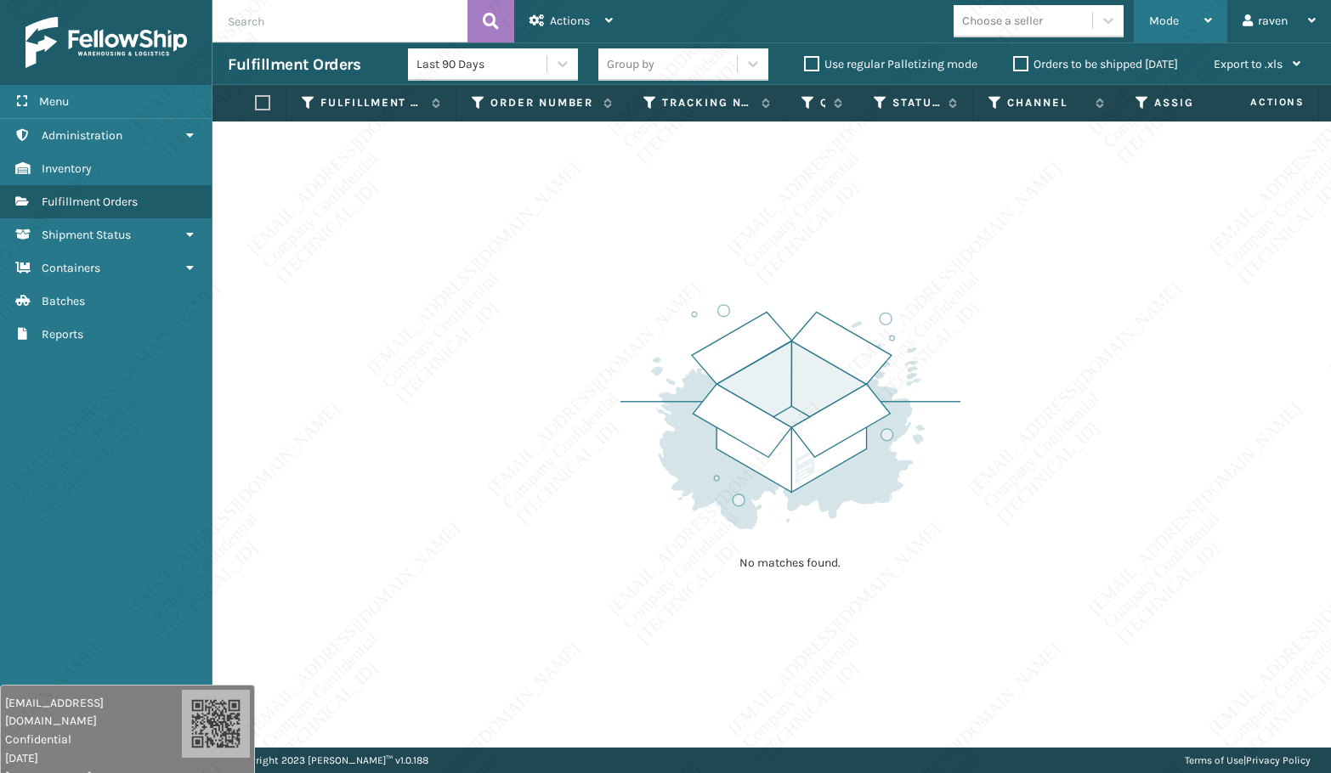
click at [1165, 12] on div "Mode" at bounding box center [1180, 21] width 63 height 42
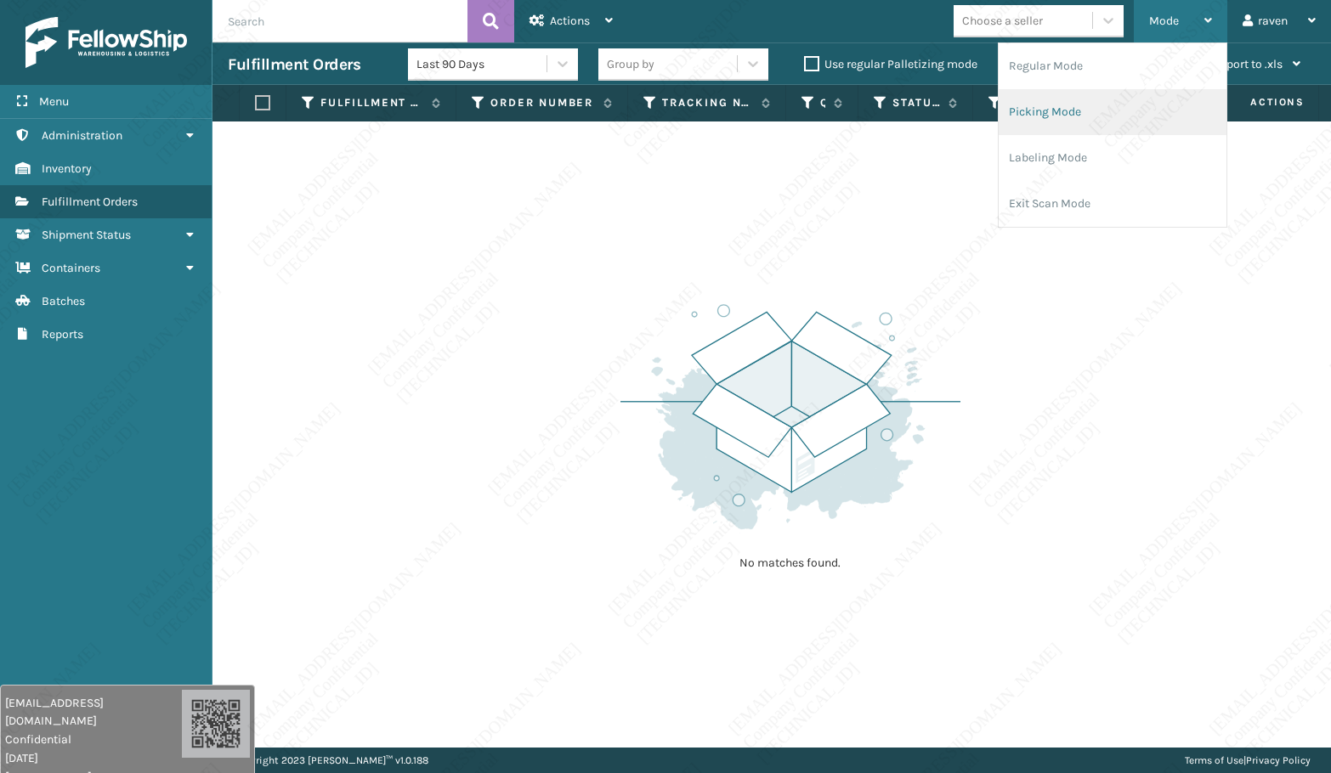
click at [1075, 116] on li "Picking Mode" at bounding box center [1112, 112] width 228 height 46
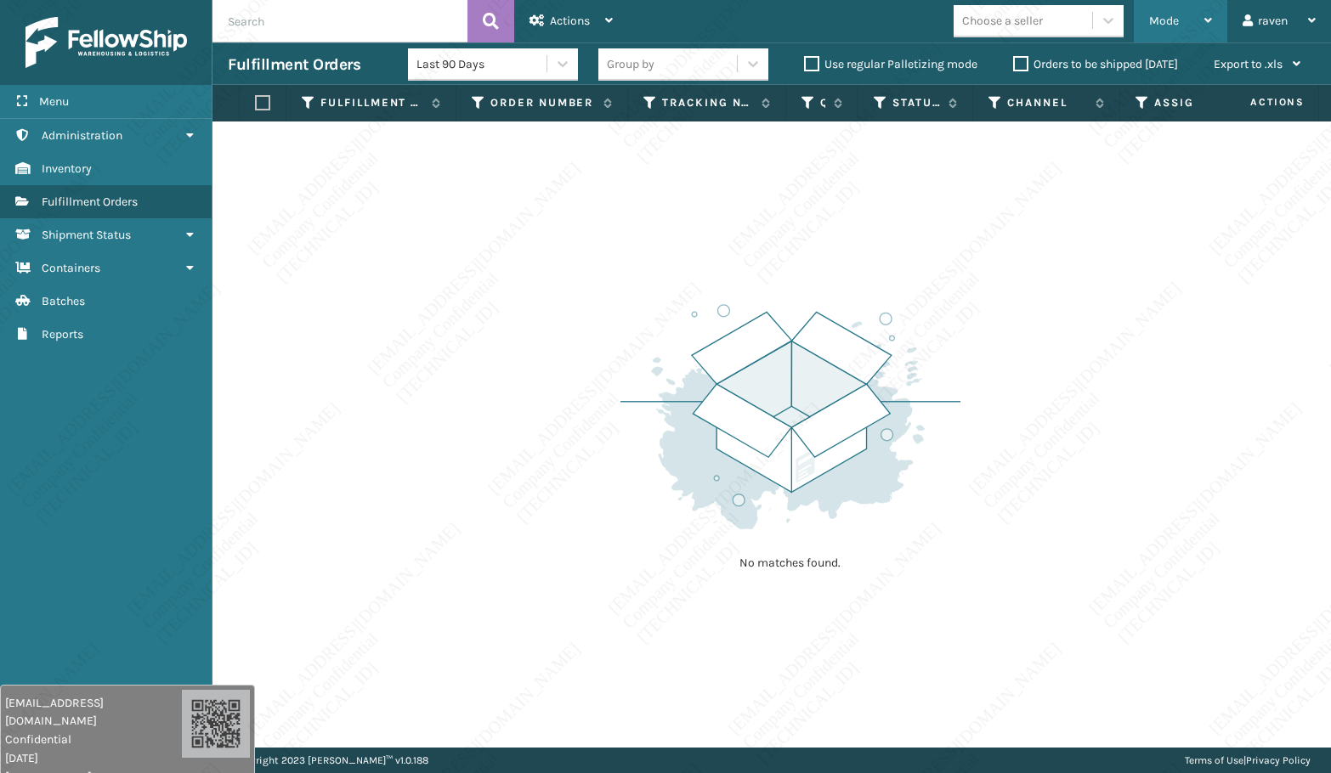
click at [1147, 20] on div "Mode Regular Mode Picking Mode Labeling Mode Exit Scan Mode" at bounding box center [1179, 21] width 93 height 42
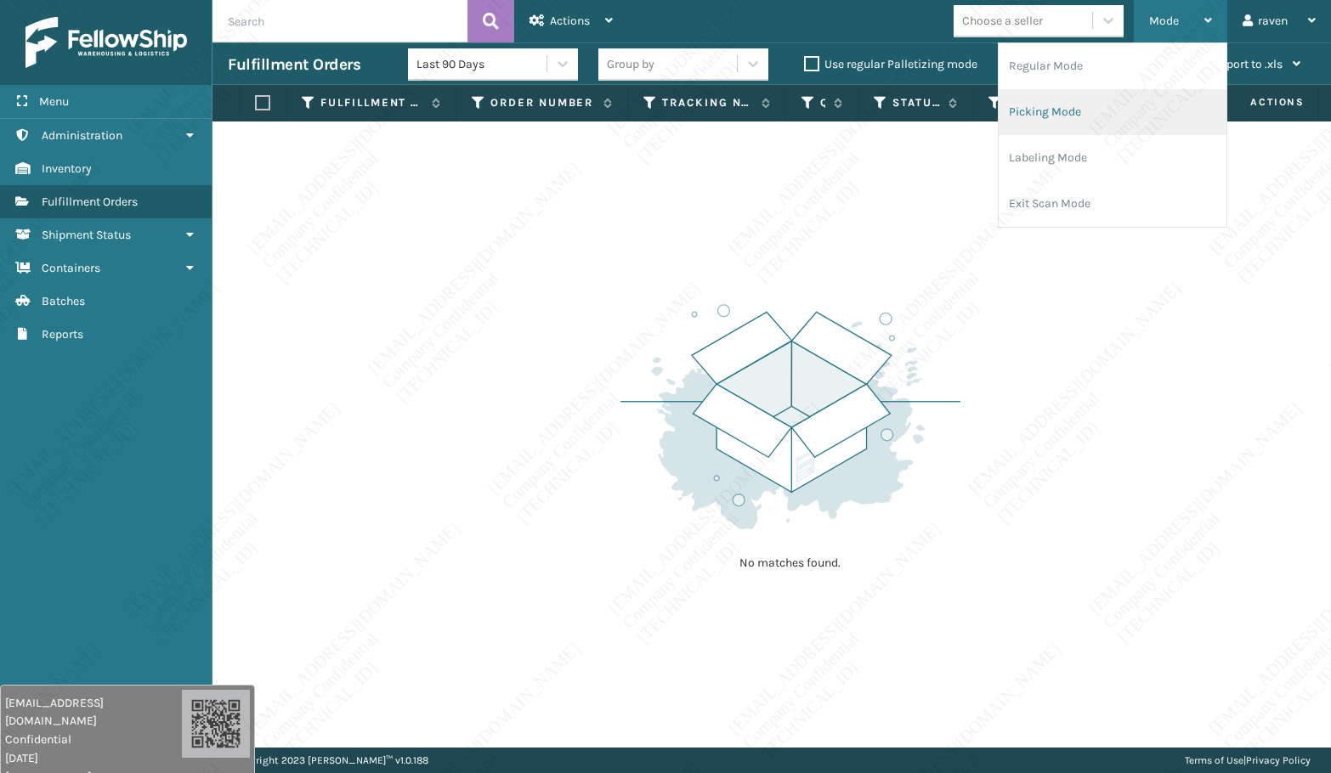
click at [1074, 102] on li "Picking Mode" at bounding box center [1112, 112] width 228 height 46
